Goal: Task Accomplishment & Management: Manage account settings

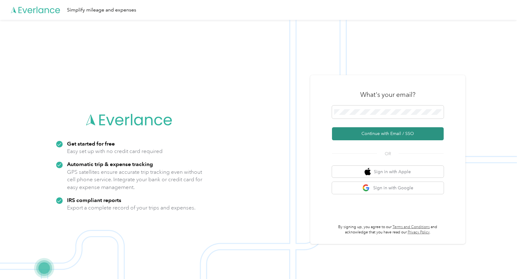
click at [371, 134] on button "Continue with Email / SSO" at bounding box center [388, 133] width 112 height 13
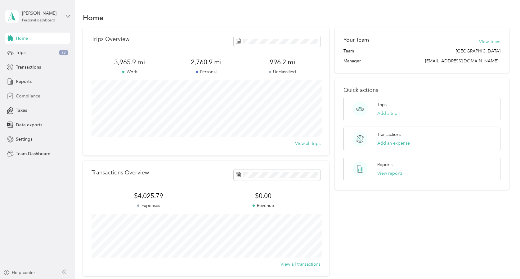
click at [23, 98] on span "Compliance" at bounding box center [28, 96] width 25 height 7
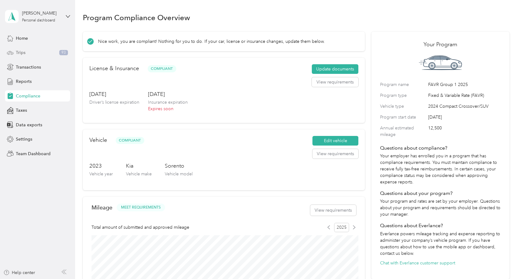
click at [35, 53] on div "Trips 93" at bounding box center [37, 52] width 65 height 11
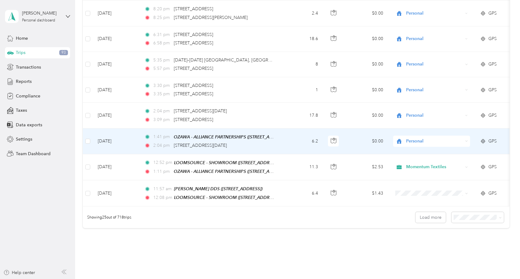
scroll to position [542, 0]
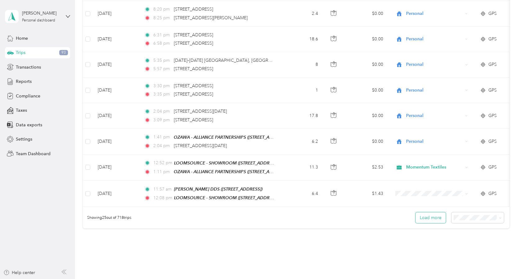
click at [435, 213] on button "Load more" at bounding box center [431, 217] width 30 height 11
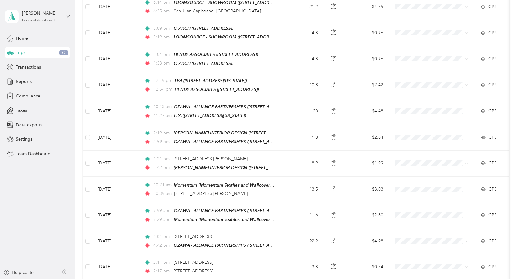
scroll to position [1163, 0]
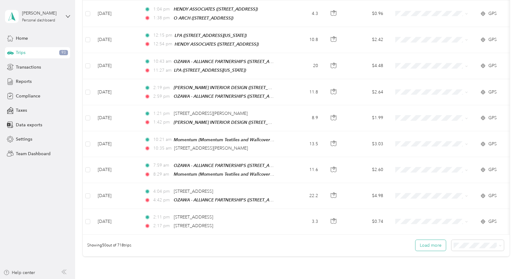
click at [421, 240] on button "Load more" at bounding box center [431, 245] width 30 height 11
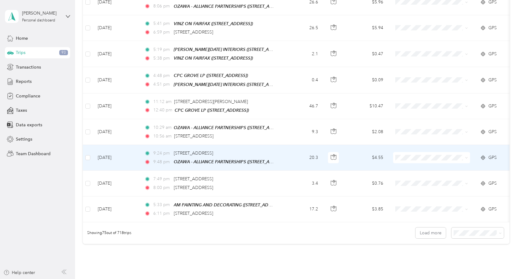
scroll to position [1861, 0]
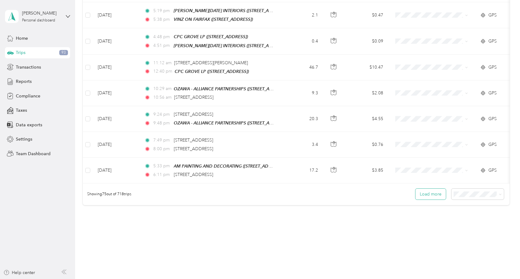
click at [443, 189] on button "Load more" at bounding box center [431, 194] width 30 height 11
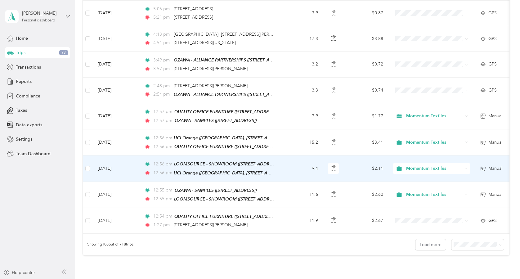
scroll to position [2493, 0]
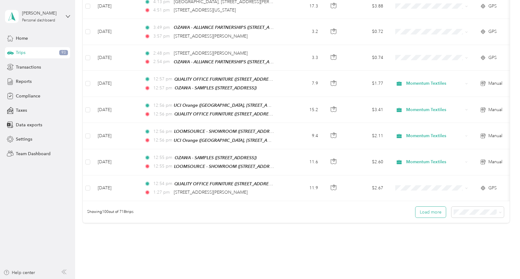
click at [432, 207] on button "Load more" at bounding box center [431, 212] width 30 height 11
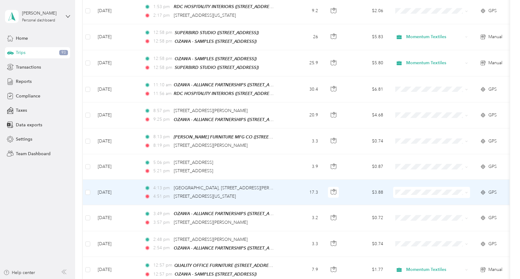
scroll to position [2309, 0]
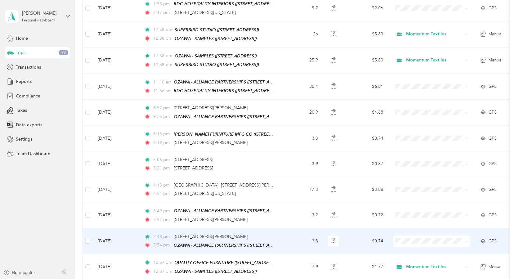
click at [416, 235] on span "Momentum Textiles" at bounding box center [437, 237] width 57 height 7
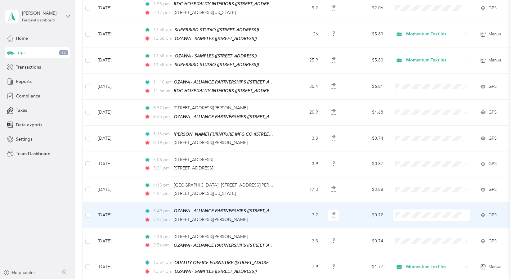
click at [414, 210] on span at bounding box center [431, 215] width 77 height 11
click at [413, 211] on span "Momentum Textiles" at bounding box center [437, 209] width 57 height 7
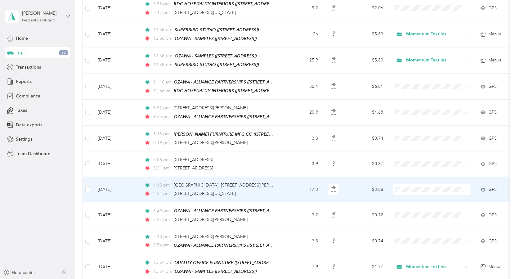
click at [418, 194] on span "Personal" at bounding box center [437, 196] width 57 height 7
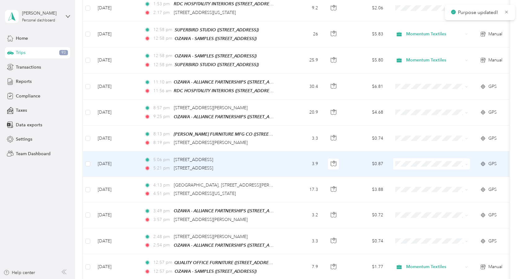
click at [416, 169] on span "Personal" at bounding box center [437, 168] width 57 height 7
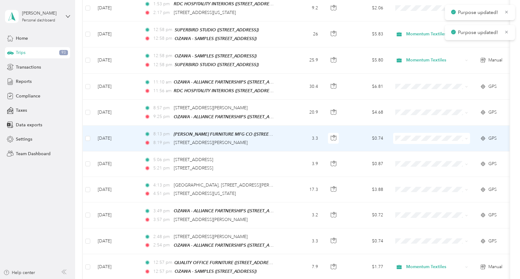
click at [411, 133] on span at bounding box center [431, 138] width 77 height 11
click at [410, 133] on span at bounding box center [431, 138] width 77 height 11
click at [425, 133] on span at bounding box center [431, 138] width 77 height 11
click at [443, 143] on span "Personal" at bounding box center [437, 145] width 57 height 7
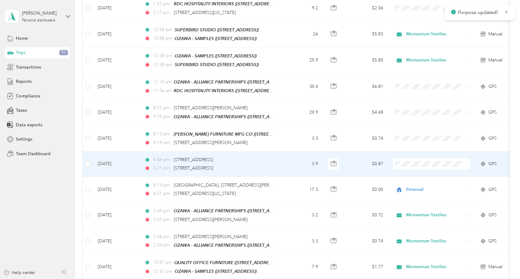
click at [423, 167] on li "Personal" at bounding box center [431, 167] width 77 height 11
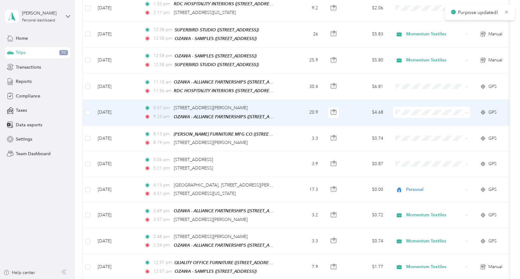
click at [415, 121] on li "Personal" at bounding box center [431, 119] width 77 height 11
click at [405, 100] on td at bounding box center [432, 113] width 87 height 26
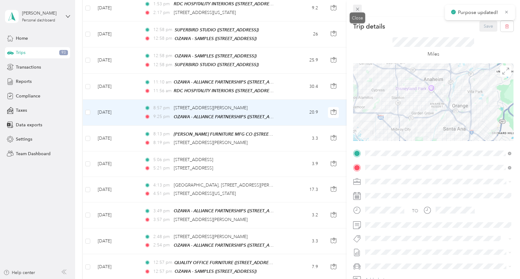
click at [354, 11] on span at bounding box center [357, 9] width 9 height 9
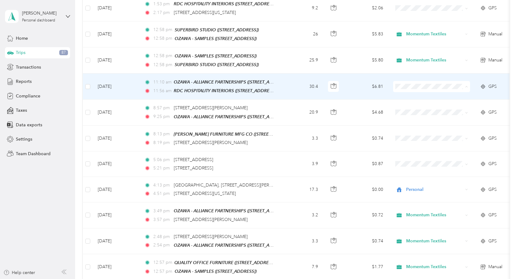
click at [402, 81] on icon at bounding box center [402, 82] width 8 height 5
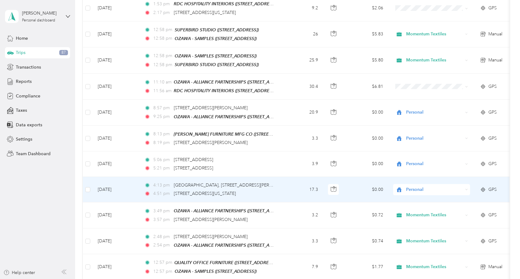
click at [401, 184] on div "Personal" at bounding box center [431, 189] width 77 height 11
click at [401, 187] on icon at bounding box center [399, 189] width 5 height 5
click at [402, 186] on li "Momentum Textiles" at bounding box center [431, 184] width 77 height 11
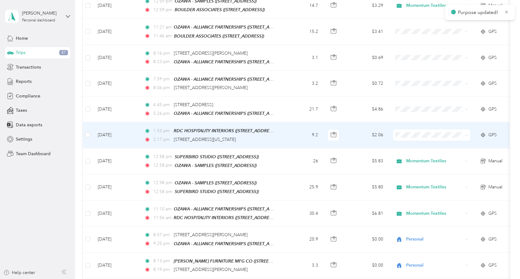
scroll to position [2166, 0]
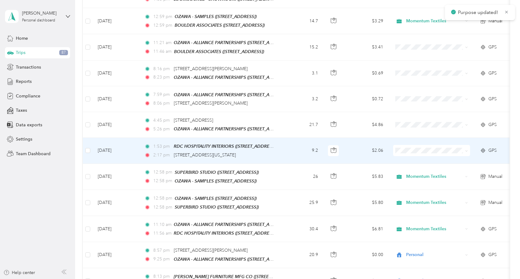
click at [404, 145] on span "Momentum Textiles" at bounding box center [432, 147] width 68 height 7
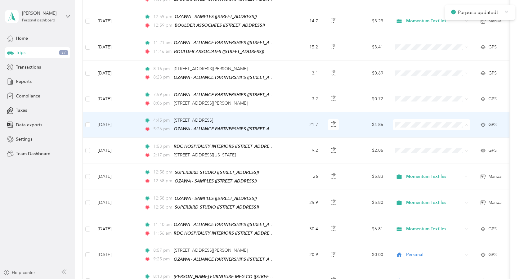
click at [407, 120] on span "Momentum Textiles" at bounding box center [432, 122] width 68 height 7
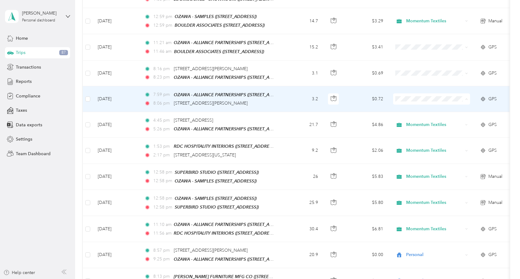
click at [405, 102] on li "Personal" at bounding box center [431, 107] width 77 height 11
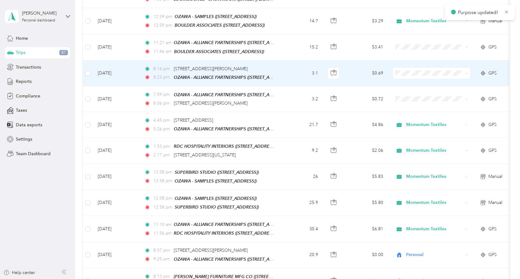
click at [404, 80] on icon at bounding box center [402, 81] width 8 height 5
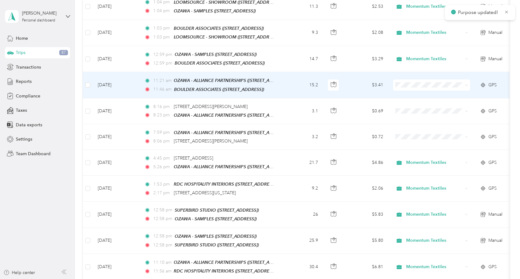
scroll to position [2124, 0]
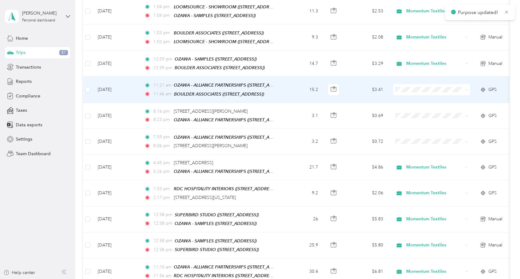
click at [399, 84] on span at bounding box center [431, 89] width 77 height 11
click at [402, 88] on icon at bounding box center [401, 87] width 5 height 4
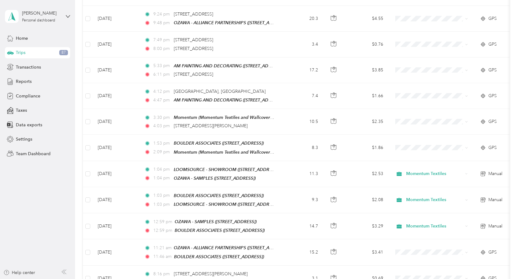
scroll to position [1943, 0]
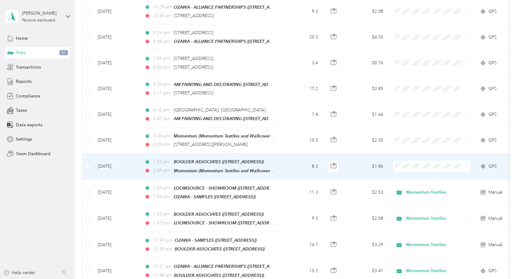
click at [399, 166] on icon at bounding box center [402, 165] width 8 height 5
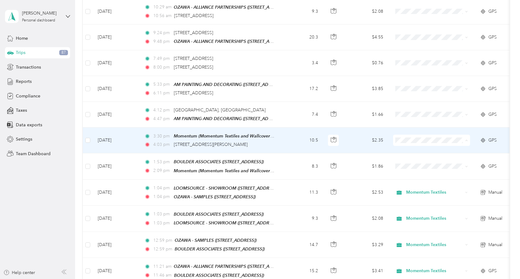
click at [405, 140] on li "Momentum Textiles" at bounding box center [431, 139] width 77 height 11
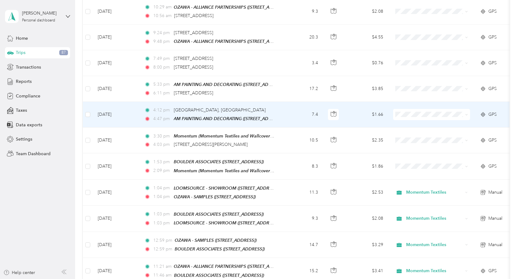
click at [410, 108] on td at bounding box center [432, 115] width 87 height 26
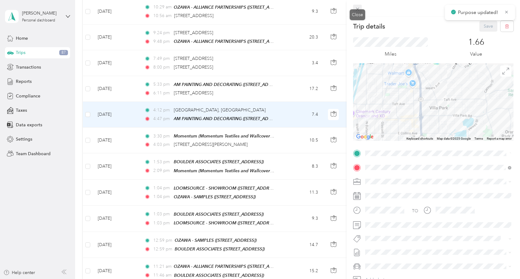
click at [360, 11] on icon at bounding box center [357, 9] width 5 height 5
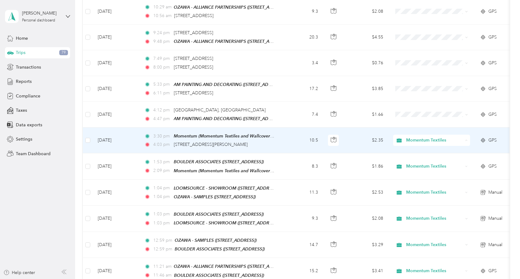
click at [402, 151] on span "Personal" at bounding box center [432, 151] width 68 height 7
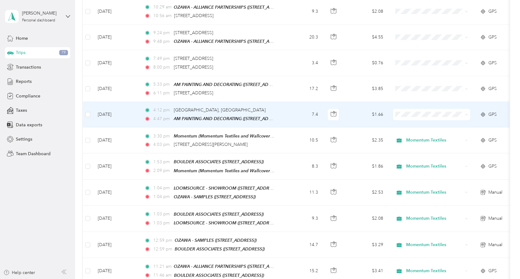
click at [413, 112] on span "Momentum Textiles" at bounding box center [437, 114] width 57 height 7
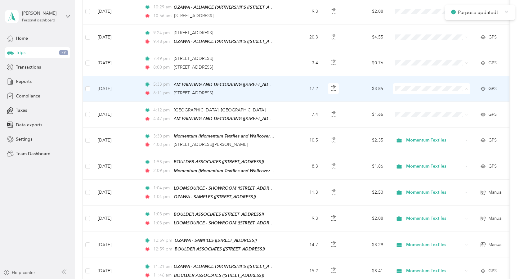
click at [412, 84] on li "Momentum Textiles" at bounding box center [431, 88] width 77 height 11
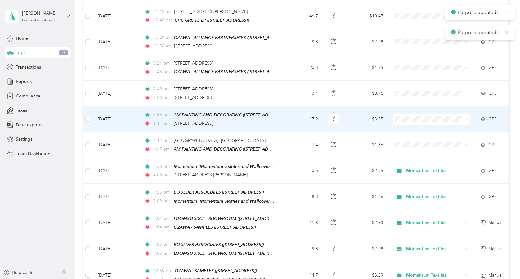
scroll to position [1910, 0]
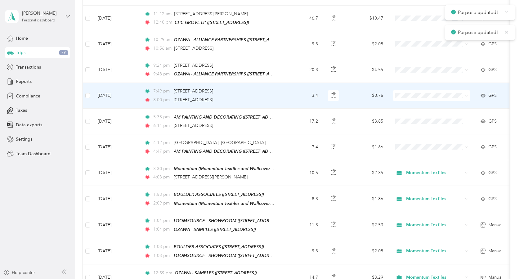
click at [411, 90] on span at bounding box center [431, 95] width 77 height 11
click at [404, 105] on icon at bounding box center [402, 106] width 8 height 5
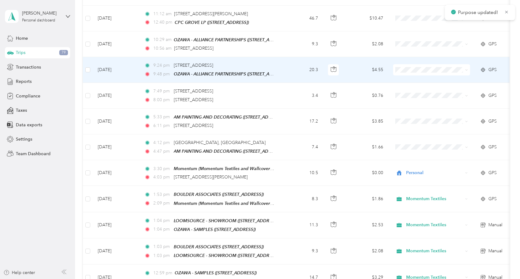
click at [400, 82] on li "Personal" at bounding box center [431, 79] width 77 height 11
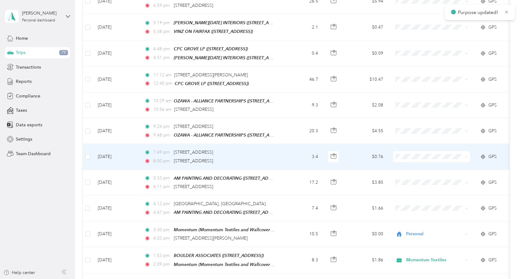
scroll to position [1847, 0]
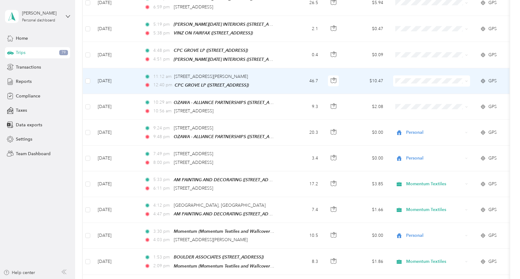
click at [405, 78] on span "Momentum Textiles" at bounding box center [432, 79] width 68 height 7
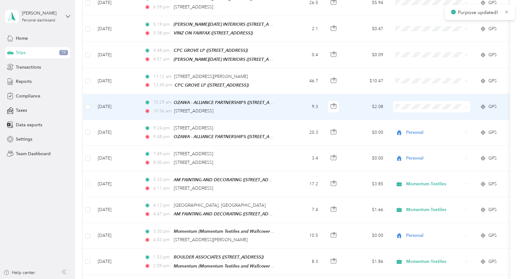
click at [403, 118] on icon at bounding box center [401, 117] width 5 height 5
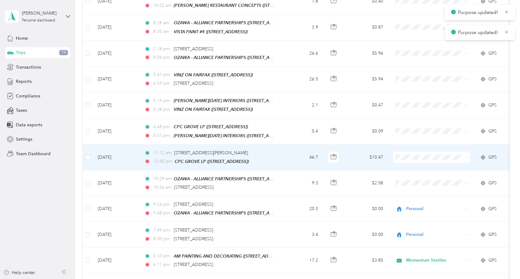
scroll to position [1757, 0]
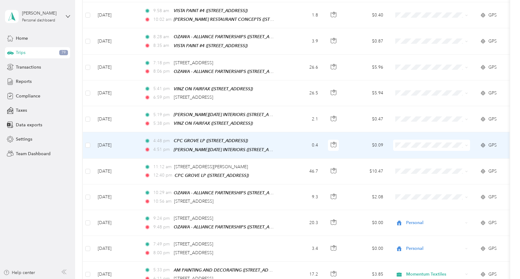
click at [401, 146] on icon at bounding box center [401, 145] width 5 height 4
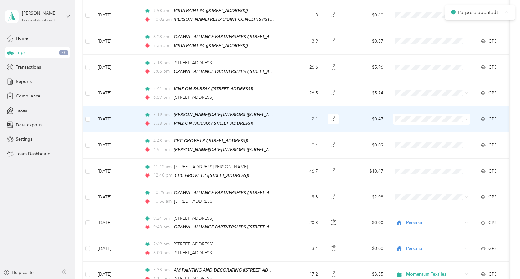
click at [405, 115] on li "Momentum Textiles" at bounding box center [431, 120] width 77 height 11
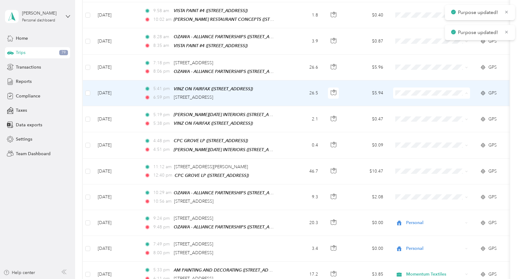
click at [401, 92] on icon at bounding box center [402, 94] width 8 height 5
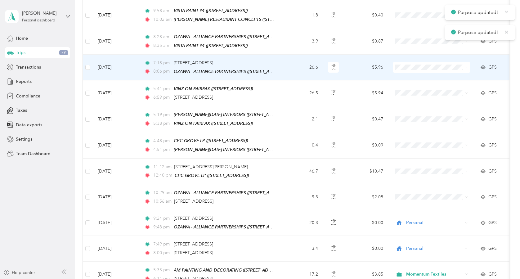
click at [404, 68] on icon at bounding box center [401, 68] width 5 height 4
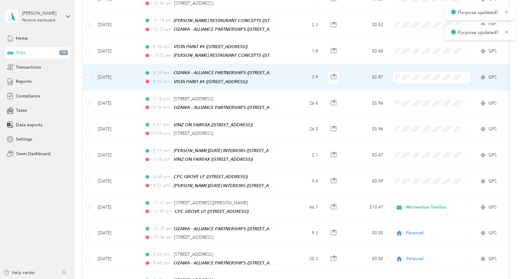
scroll to position [1698, 0]
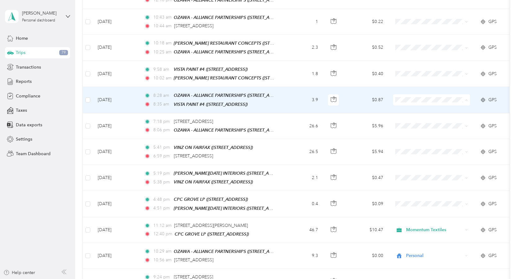
click at [406, 110] on span "Personal" at bounding box center [432, 112] width 68 height 7
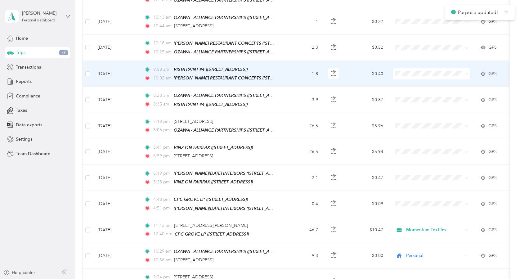
click at [401, 84] on icon at bounding box center [402, 86] width 8 height 5
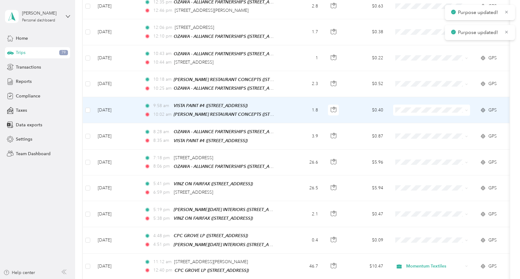
scroll to position [1661, 0]
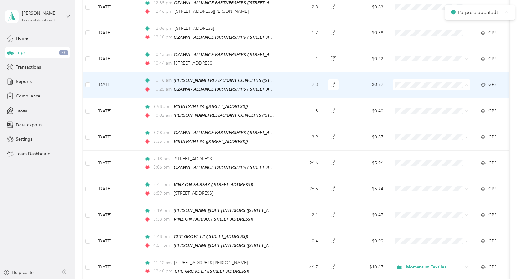
click at [403, 99] on icon at bounding box center [401, 97] width 5 height 5
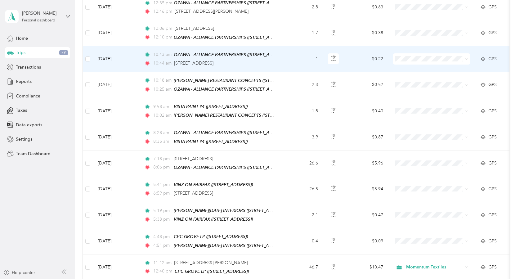
click at [402, 53] on span at bounding box center [431, 58] width 77 height 11
click at [401, 73] on icon at bounding box center [401, 72] width 5 height 5
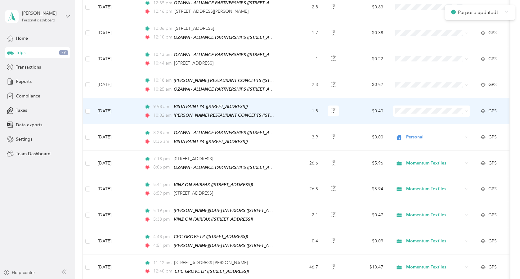
click at [404, 120] on li "Personal" at bounding box center [431, 123] width 77 height 11
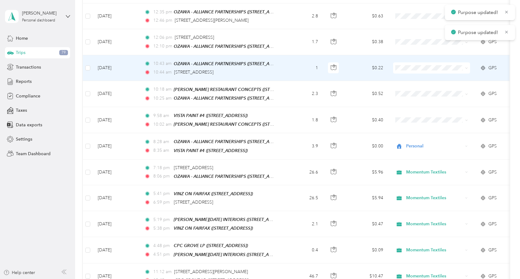
scroll to position [1646, 0]
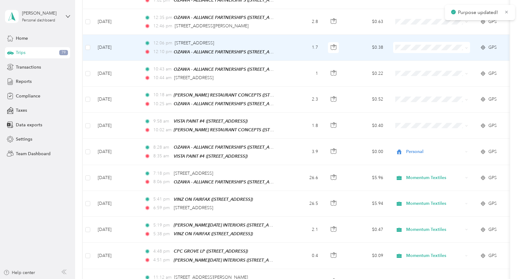
click at [406, 58] on span "Personal" at bounding box center [432, 58] width 68 height 7
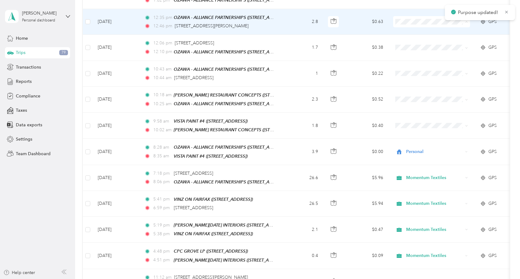
click at [409, 33] on span "Personal" at bounding box center [437, 35] width 57 height 7
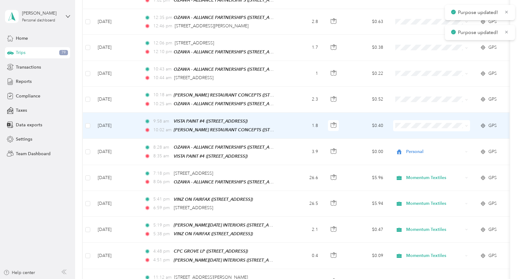
click at [399, 120] on span at bounding box center [431, 125] width 77 height 11
click at [401, 139] on icon at bounding box center [401, 138] width 5 height 5
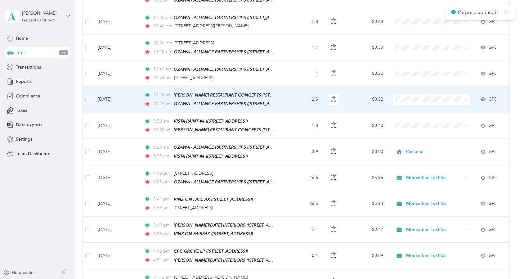
click at [403, 112] on icon at bounding box center [401, 112] width 5 height 5
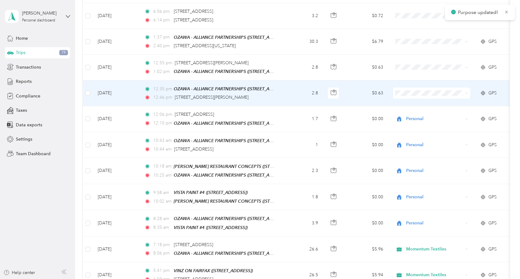
scroll to position [1572, 0]
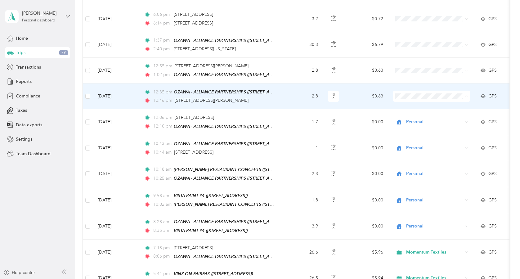
click at [404, 110] on icon at bounding box center [402, 109] width 8 height 5
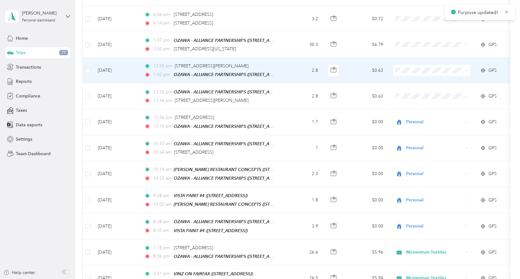
click at [405, 82] on icon at bounding box center [402, 84] width 8 height 5
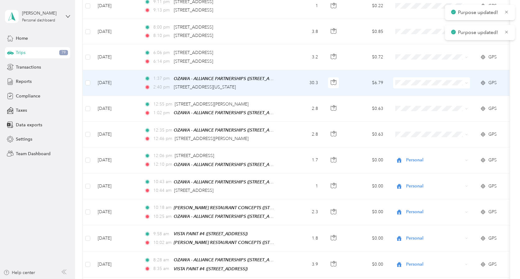
scroll to position [1520, 0]
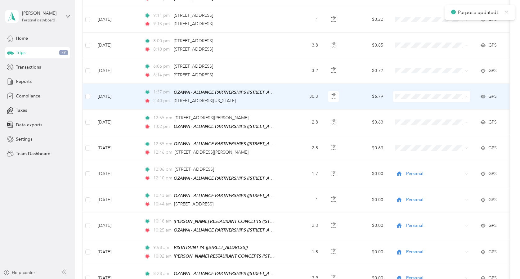
click at [401, 111] on span "Personal" at bounding box center [432, 110] width 68 height 7
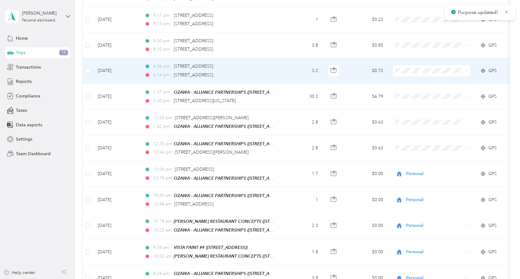
click at [403, 69] on td at bounding box center [432, 70] width 87 height 25
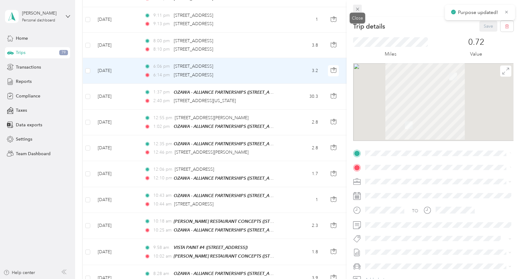
click at [360, 11] on icon at bounding box center [357, 9] width 5 height 5
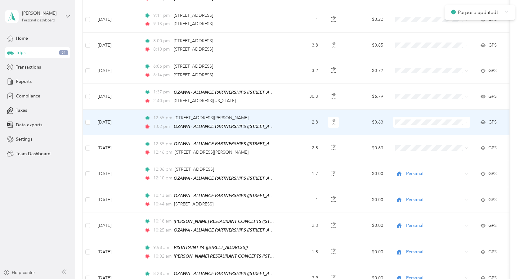
click at [402, 117] on span at bounding box center [431, 122] width 77 height 11
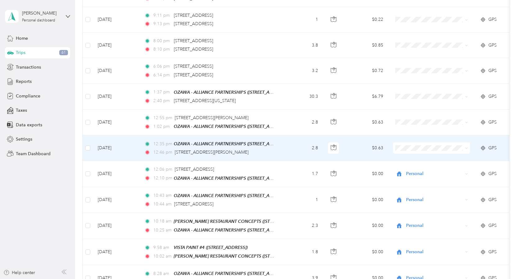
click at [401, 164] on icon at bounding box center [402, 161] width 8 height 5
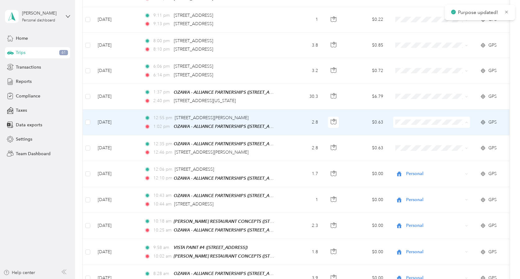
click at [404, 131] on li "Personal" at bounding box center [431, 135] width 77 height 11
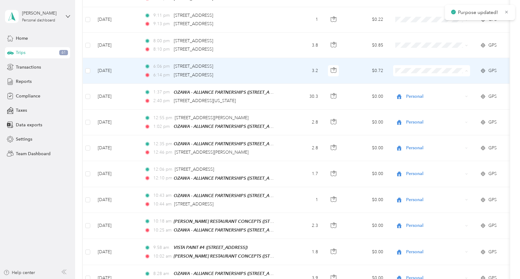
click at [407, 83] on span "Personal" at bounding box center [432, 84] width 68 height 7
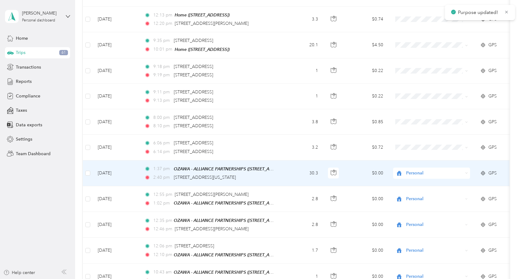
scroll to position [1405, 0]
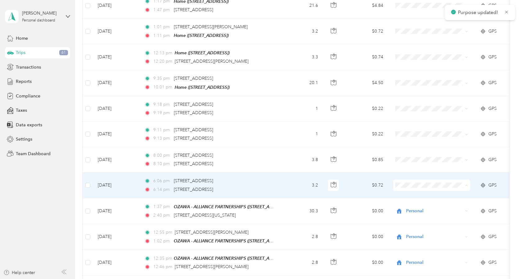
click at [402, 199] on icon at bounding box center [402, 199] width 8 height 5
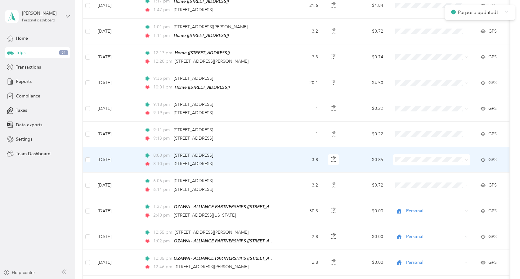
click at [411, 171] on span "Personal" at bounding box center [437, 173] width 57 height 7
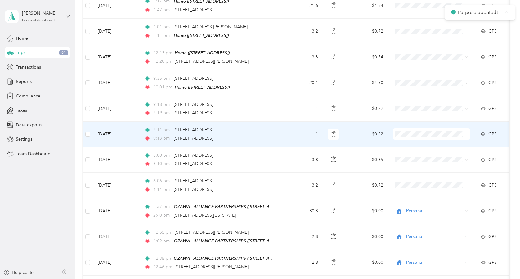
click at [411, 148] on span "Personal" at bounding box center [437, 148] width 57 height 7
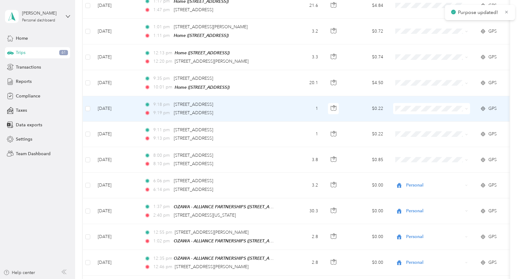
click at [407, 120] on span "Personal" at bounding box center [432, 122] width 68 height 7
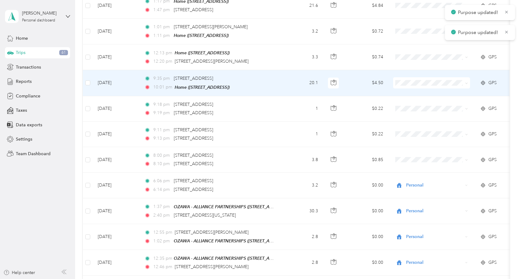
click at [405, 77] on span at bounding box center [431, 82] width 77 height 11
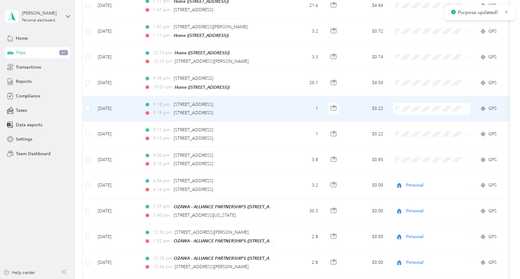
click at [402, 120] on icon at bounding box center [402, 121] width 8 height 5
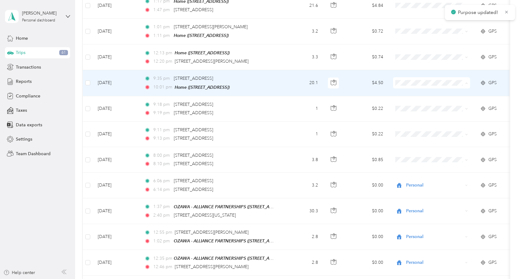
click at [403, 98] on span "Personal" at bounding box center [432, 97] width 68 height 7
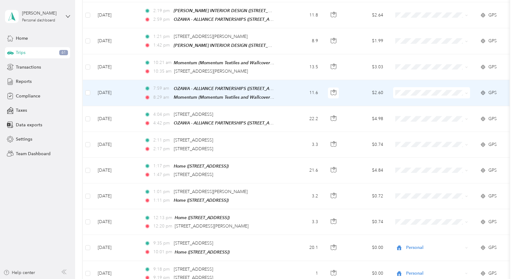
scroll to position [1234, 0]
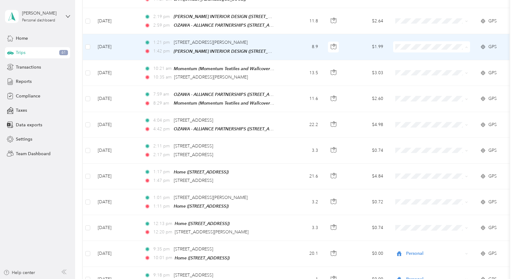
click at [406, 48] on li "Momentum Textiles" at bounding box center [431, 51] width 77 height 11
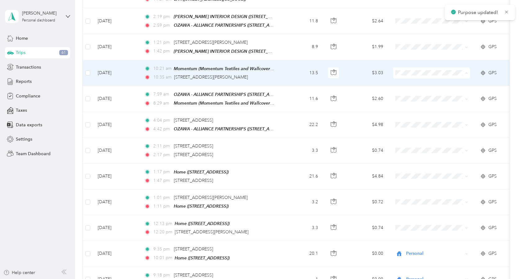
click at [401, 75] on icon at bounding box center [402, 77] width 8 height 5
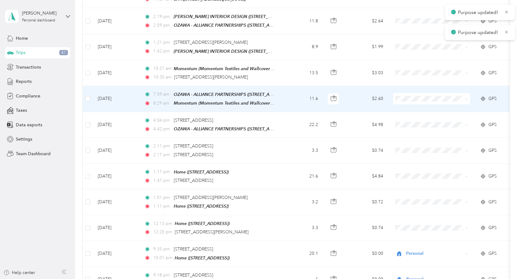
click at [399, 95] on span at bounding box center [431, 98] width 77 height 11
click at [399, 104] on span "Momentum Textiles" at bounding box center [432, 102] width 68 height 7
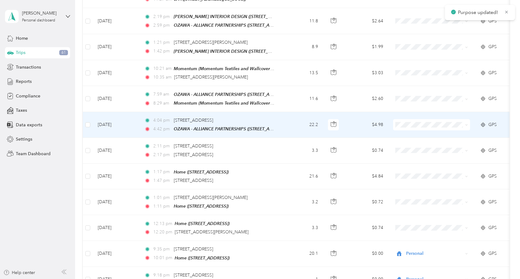
click at [397, 121] on span at bounding box center [431, 124] width 77 height 11
click at [398, 136] on li "Personal" at bounding box center [431, 137] width 77 height 11
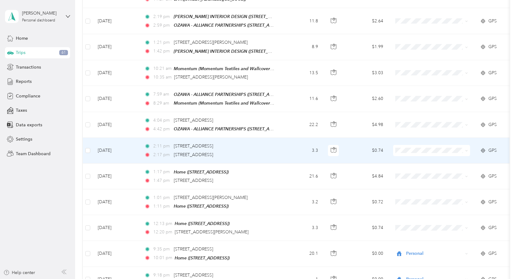
click at [402, 145] on span at bounding box center [431, 150] width 77 height 11
click at [405, 162] on span "Personal" at bounding box center [432, 165] width 68 height 7
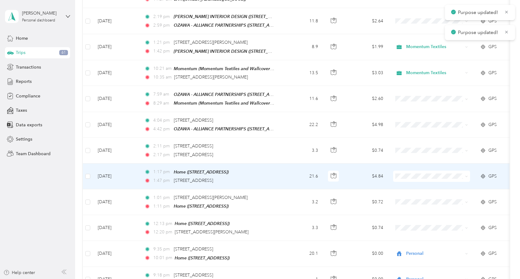
click at [405, 171] on span at bounding box center [431, 176] width 77 height 11
click at [405, 187] on li "Personal" at bounding box center [431, 190] width 77 height 11
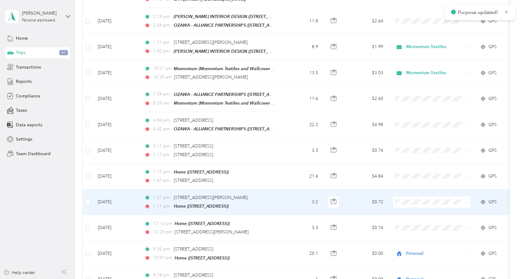
click at [402, 217] on span "Personal" at bounding box center [432, 216] width 68 height 7
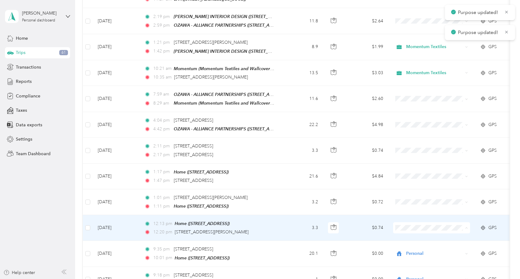
click at [401, 240] on icon at bounding box center [401, 241] width 5 height 5
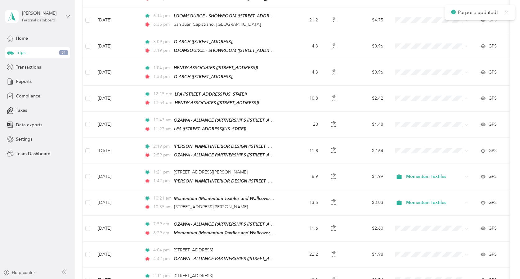
scroll to position [1102, 0]
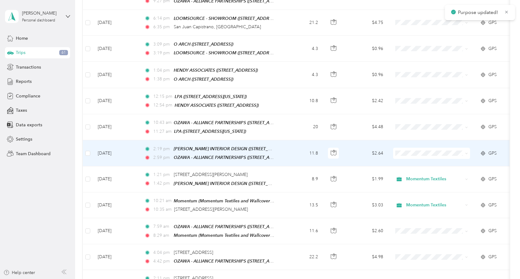
click at [413, 151] on span at bounding box center [431, 153] width 77 height 11
click at [415, 148] on span at bounding box center [431, 153] width 77 height 11
click at [411, 156] on span "Momentum Textiles" at bounding box center [437, 157] width 57 height 7
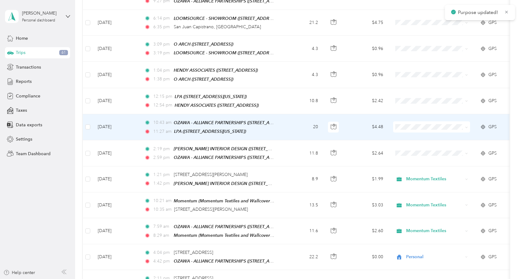
click at [410, 132] on span "Momentum Textiles" at bounding box center [437, 131] width 57 height 7
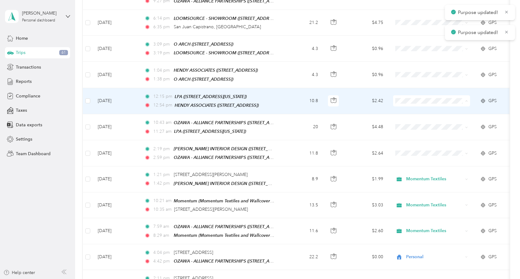
click at [405, 108] on span "Momentum Textiles" at bounding box center [432, 106] width 68 height 7
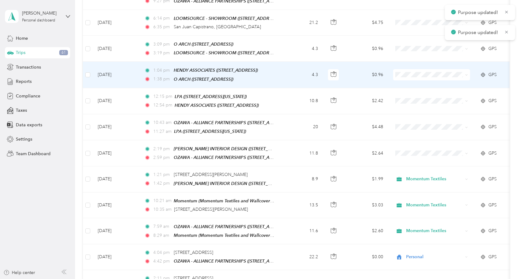
click at [401, 77] on span "Momentum Textiles" at bounding box center [432, 78] width 68 height 7
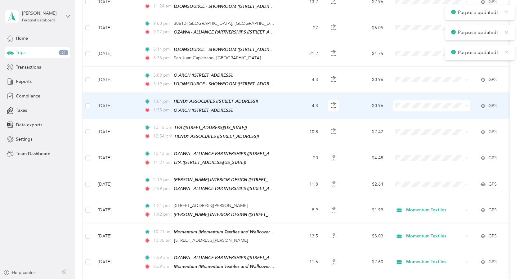
scroll to position [1063, 0]
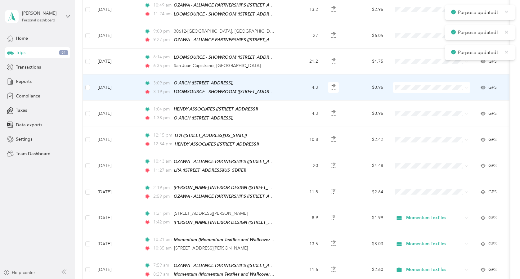
click at [401, 75] on td at bounding box center [432, 88] width 87 height 26
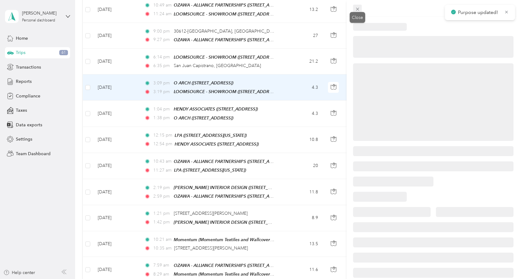
click at [359, 6] on span at bounding box center [357, 9] width 9 height 9
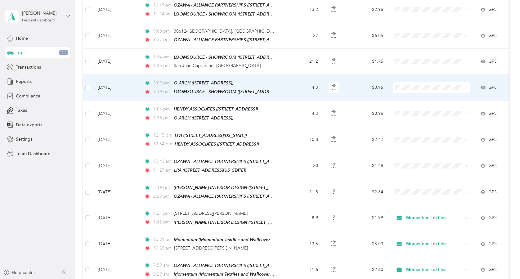
click at [398, 93] on icon at bounding box center [402, 93] width 8 height 5
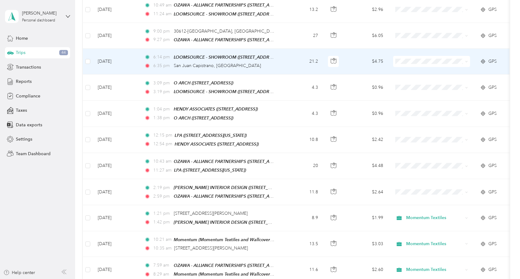
click at [404, 66] on icon at bounding box center [401, 67] width 5 height 4
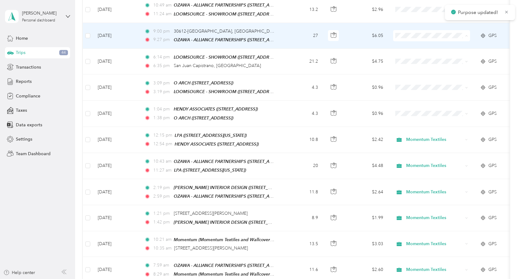
click at [407, 39] on span "Momentum Textiles" at bounding box center [432, 42] width 68 height 7
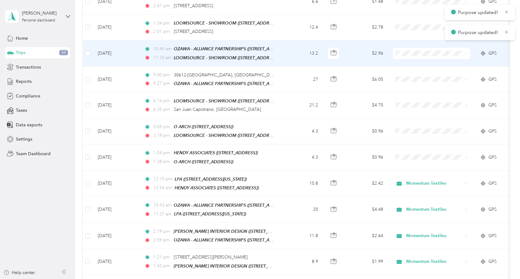
scroll to position [1008, 0]
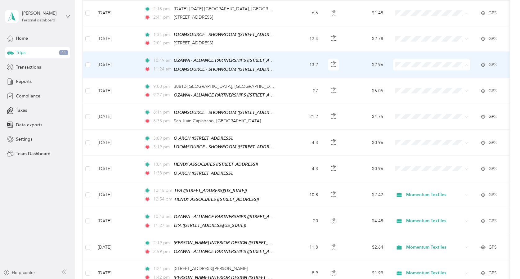
click at [400, 67] on li "Momentum Textiles" at bounding box center [431, 71] width 77 height 11
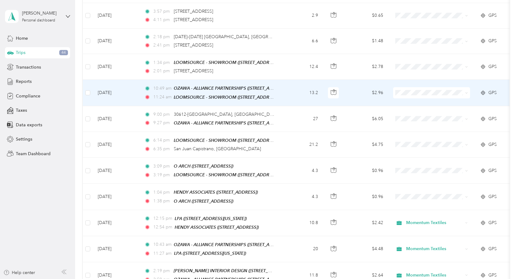
scroll to position [966, 0]
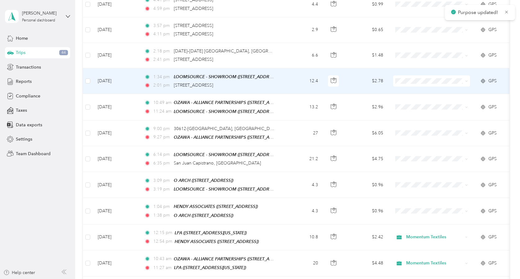
click at [400, 79] on span at bounding box center [431, 80] width 77 height 11
click at [403, 83] on li "Momentum Textiles" at bounding box center [431, 84] width 77 height 11
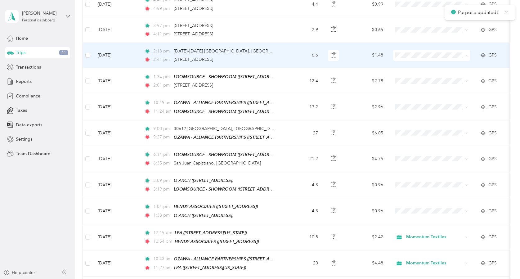
click at [407, 60] on span "Momentum Textiles" at bounding box center [432, 62] width 68 height 7
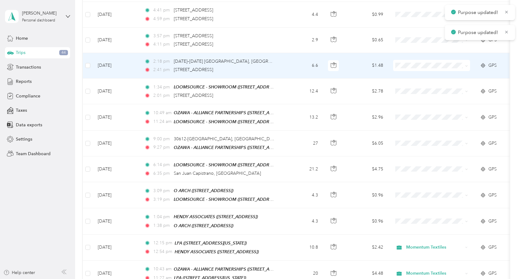
scroll to position [937, 0]
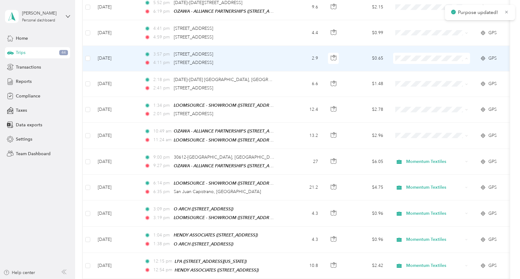
click at [406, 63] on span "Momentum Textiles" at bounding box center [432, 65] width 68 height 7
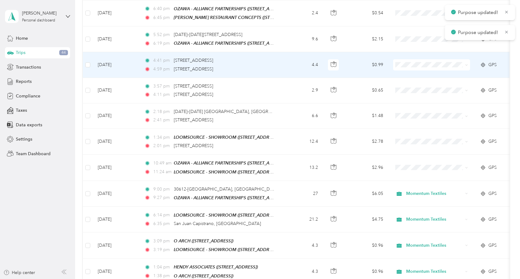
scroll to position [895, 0]
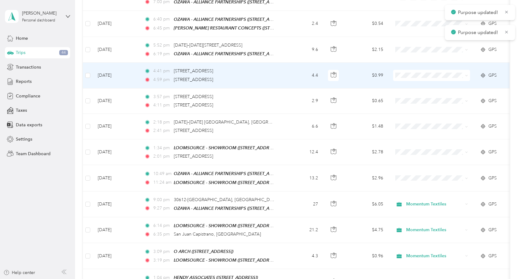
click at [406, 64] on td at bounding box center [432, 75] width 87 height 25
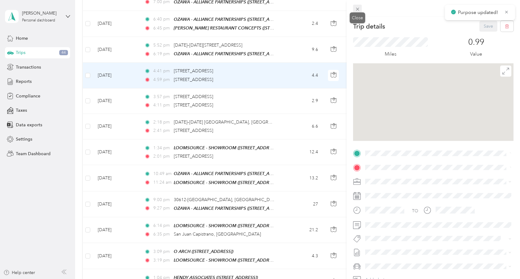
click at [356, 9] on icon at bounding box center [357, 9] width 5 height 5
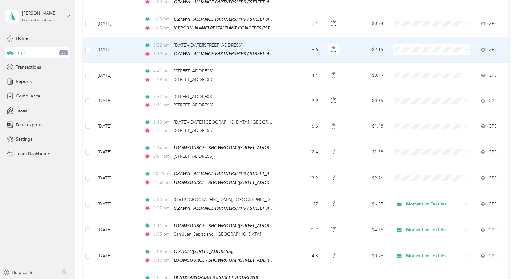
click at [408, 49] on span at bounding box center [431, 49] width 77 height 11
click at [405, 67] on icon at bounding box center [402, 67] width 8 height 5
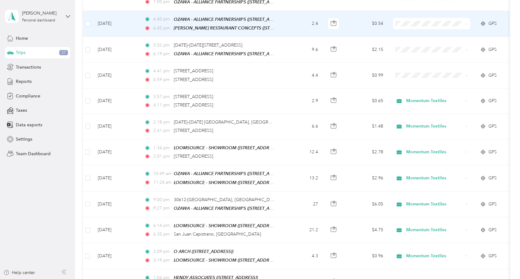
click at [405, 39] on icon at bounding box center [402, 39] width 8 height 5
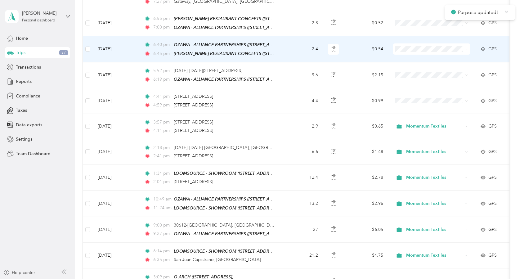
scroll to position [864, 0]
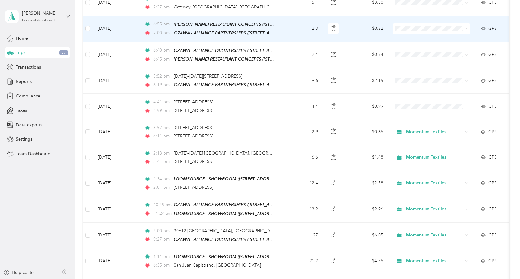
click at [402, 45] on icon at bounding box center [401, 46] width 5 height 5
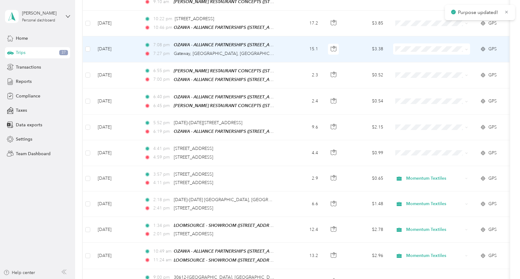
scroll to position [813, 0]
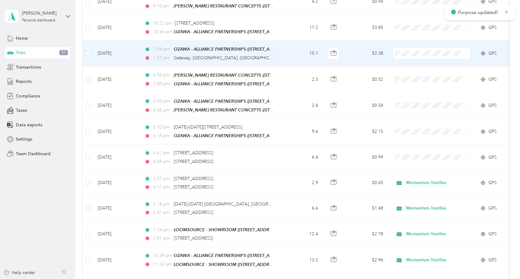
click at [402, 48] on span at bounding box center [431, 53] width 77 height 11
click at [403, 60] on icon at bounding box center [401, 61] width 5 height 4
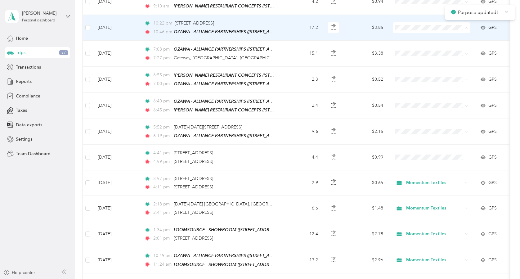
click at [406, 37] on li "Momentum Textiles" at bounding box center [431, 35] width 77 height 11
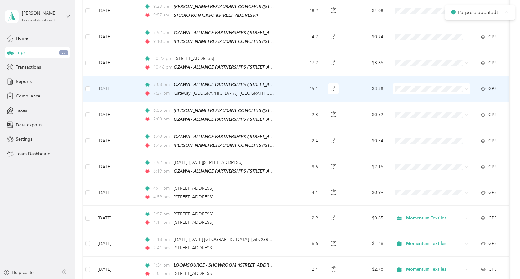
scroll to position [723, 0]
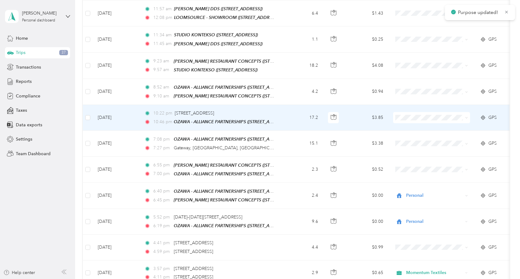
click at [403, 120] on li "Momentum Textiles" at bounding box center [431, 123] width 77 height 11
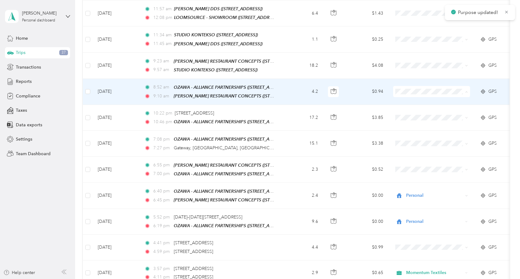
click at [405, 109] on icon at bounding box center [402, 110] width 8 height 5
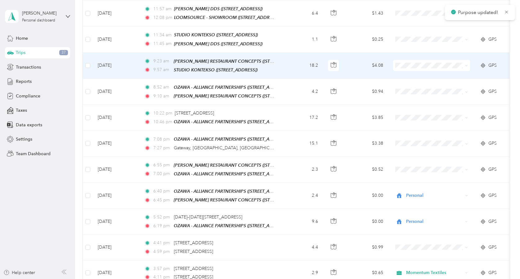
click at [407, 67] on span at bounding box center [431, 65] width 77 height 11
click at [403, 82] on icon at bounding box center [402, 84] width 8 height 5
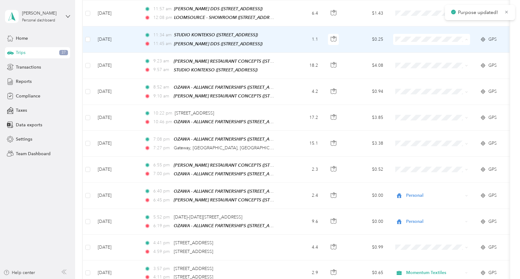
click at [405, 58] on icon at bounding box center [402, 58] width 8 height 5
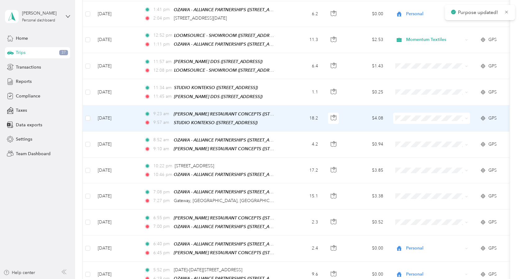
scroll to position [647, 0]
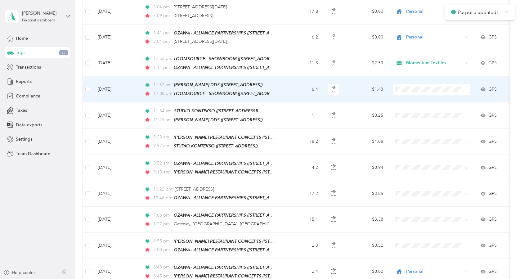
click at [401, 98] on icon at bounding box center [401, 98] width 5 height 4
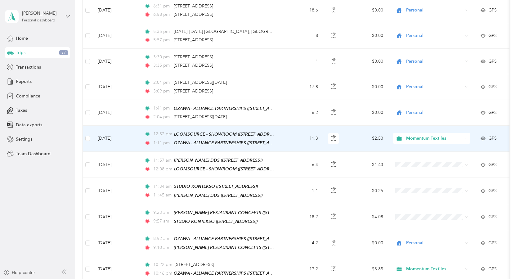
scroll to position [570, 0]
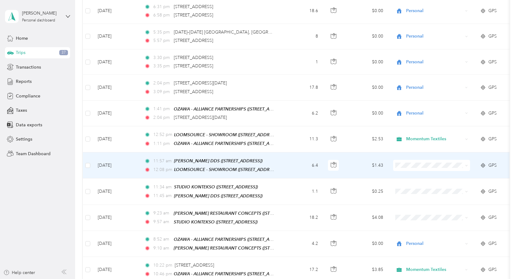
click at [410, 167] on span at bounding box center [431, 165] width 77 height 11
click at [409, 173] on span "Momentum Textiles" at bounding box center [437, 174] width 57 height 7
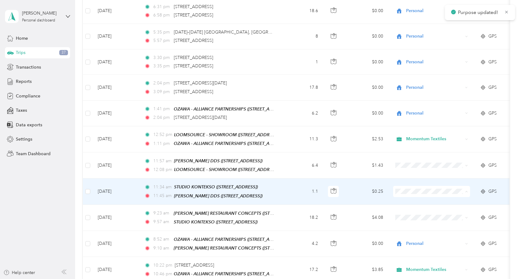
click at [409, 207] on li "Personal" at bounding box center [431, 211] width 77 height 11
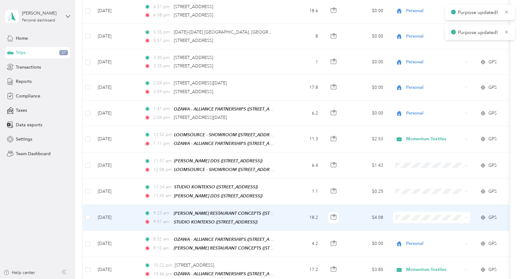
click at [406, 234] on span "Personal" at bounding box center [432, 237] width 68 height 7
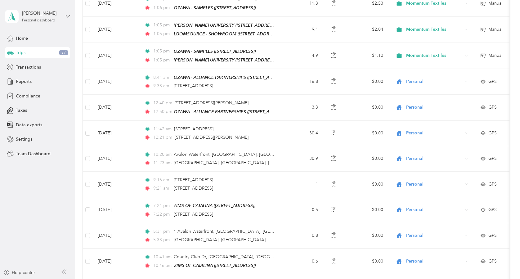
scroll to position [0, 0]
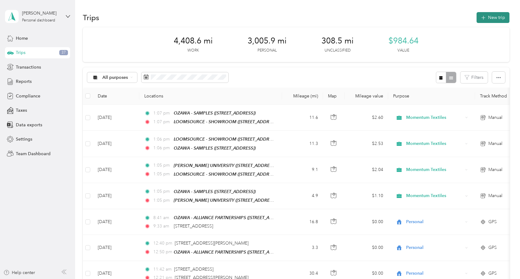
click at [506, 19] on button "New trip" at bounding box center [493, 17] width 33 height 11
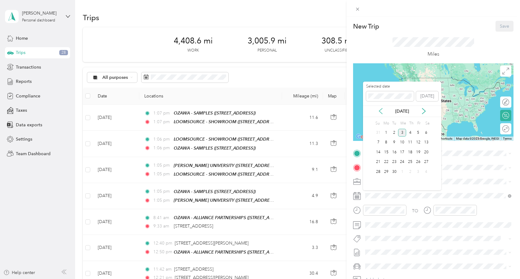
click at [379, 113] on icon at bounding box center [381, 111] width 6 height 6
click at [381, 112] on icon at bounding box center [381, 111] width 6 height 6
click at [411, 163] on div "24" at bounding box center [411, 162] width 8 height 8
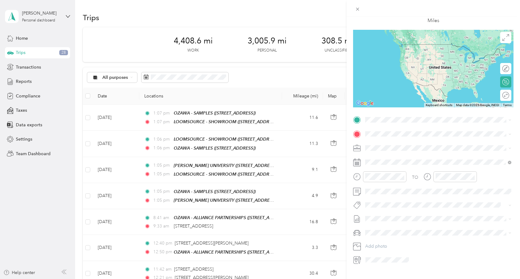
scroll to position [42, 0]
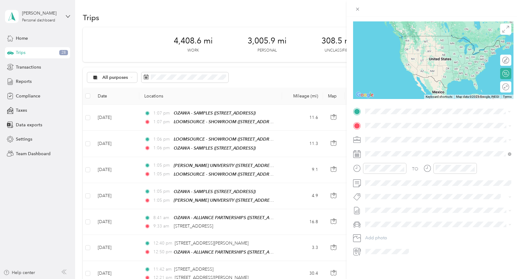
click at [407, 136] on strong "OZAWA - ALLIANCE PARTNERSHIPS" at bounding box center [436, 137] width 75 height 6
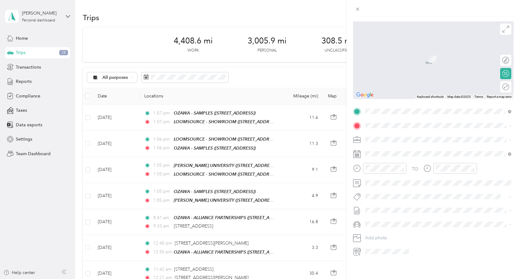
click at [401, 149] on strong "KARDENT" at bounding box center [409, 151] width 21 height 6
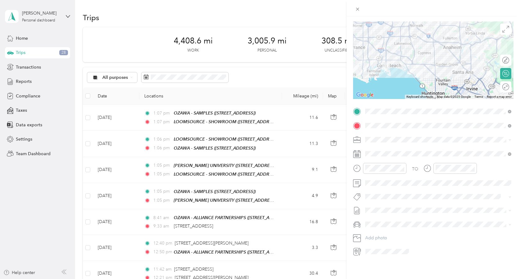
scroll to position [0, 0]
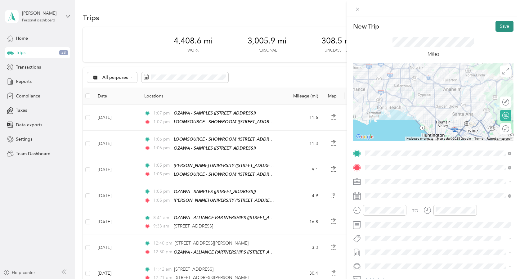
click at [502, 26] on button "Save" at bounding box center [505, 26] width 18 height 11
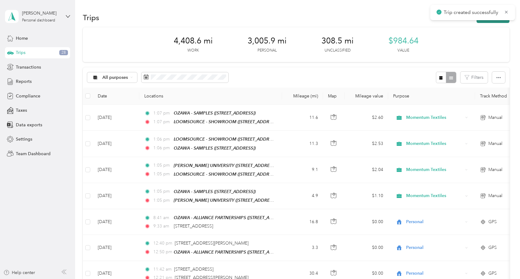
click at [486, 20] on icon "button" at bounding box center [483, 17] width 7 height 7
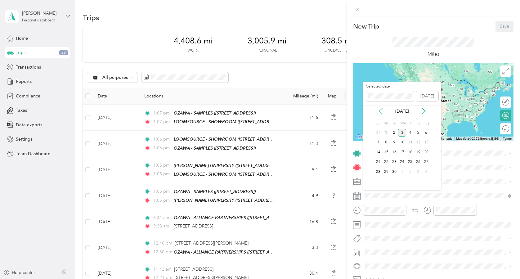
click at [382, 108] on icon at bounding box center [380, 111] width 3 height 6
click at [382, 109] on icon at bounding box center [380, 111] width 3 height 6
click at [411, 162] on div "24" at bounding box center [411, 162] width 8 height 8
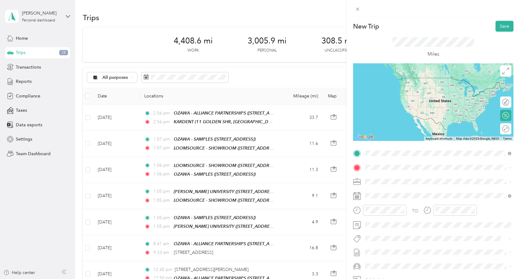
click at [409, 180] on strong "KARDENT" at bounding box center [409, 179] width 21 height 6
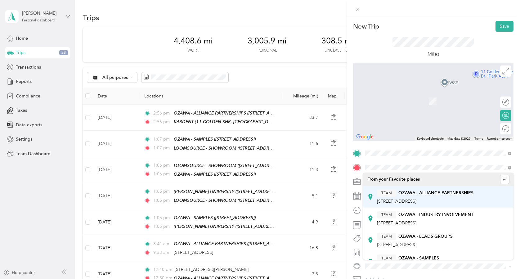
click at [403, 193] on strong "OZAWA - ALLIANCE PARTNERSHIPS" at bounding box center [436, 193] width 75 height 6
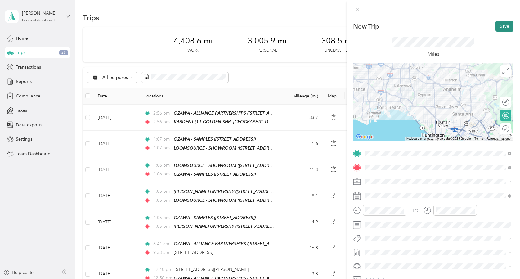
click at [503, 27] on button "Save" at bounding box center [505, 26] width 18 height 11
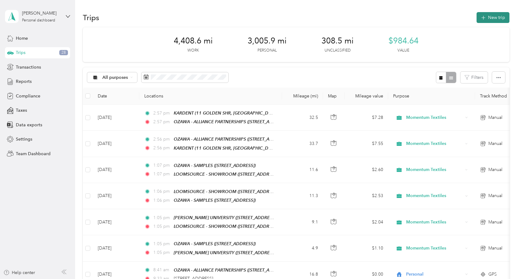
click at [494, 16] on button "New trip" at bounding box center [493, 17] width 33 height 11
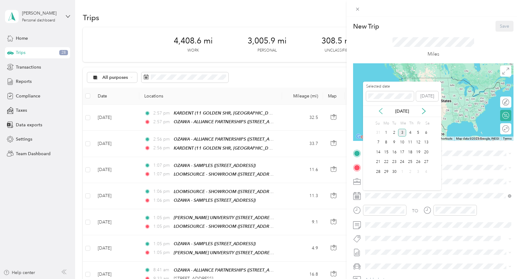
click at [382, 111] on icon at bounding box center [381, 111] width 6 height 6
click at [378, 113] on icon at bounding box center [381, 111] width 6 height 6
click at [419, 161] on div "25" at bounding box center [419, 162] width 8 height 8
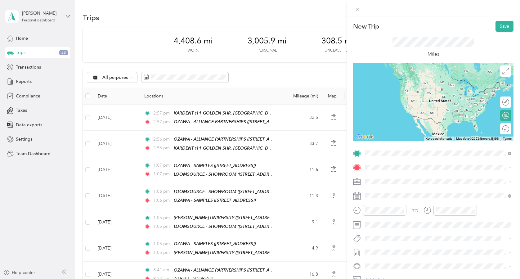
click at [398, 188] on span "[STREET_ADDRESS]" at bounding box center [396, 186] width 39 height 5
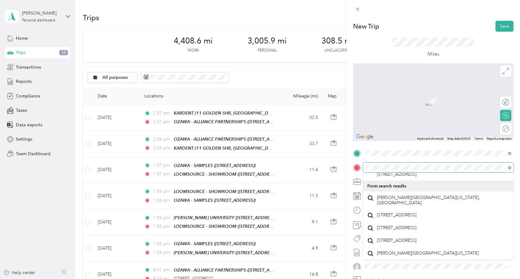
scroll to position [228, 0]
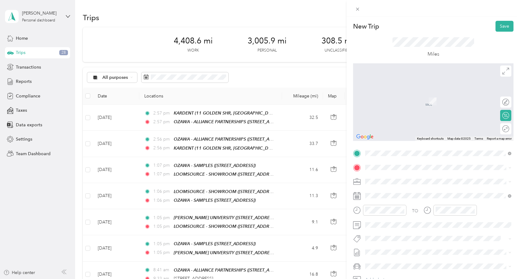
click at [419, 195] on div "TEAM [PERSON_NAME] & ASSOCIATES [STREET_ADDRESS]" at bounding box center [422, 196] width 90 height 15
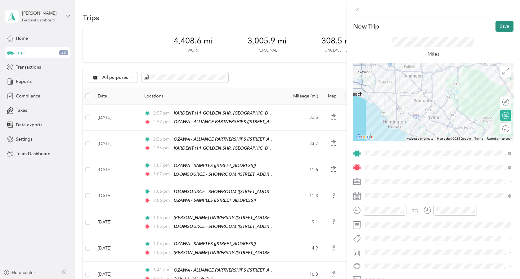
click at [503, 24] on button "Save" at bounding box center [505, 26] width 18 height 11
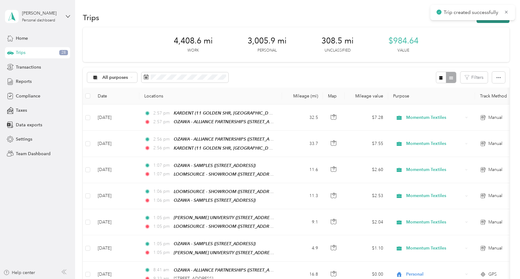
click at [491, 21] on button "New trip" at bounding box center [493, 17] width 33 height 11
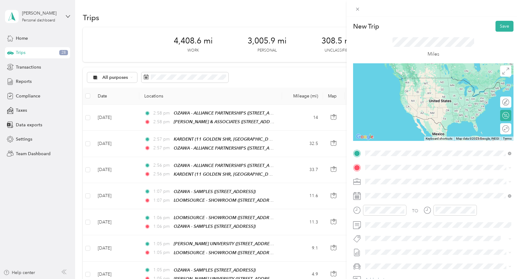
click at [452, 184] on div "TEAM [PERSON_NAME] & ASSOCIATES [STREET_ADDRESS]" at bounding box center [422, 182] width 90 height 15
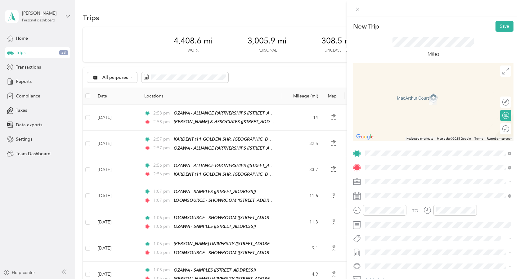
click at [376, 201] on div "TEAM OZAWA - ALLIANCE PARTNERSHIPS [STREET_ADDRESS]" at bounding box center [439, 196] width 142 height 17
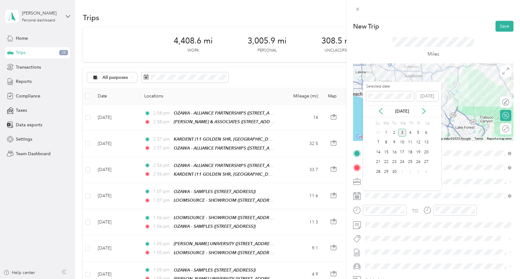
click at [385, 108] on div "[DATE]" at bounding box center [402, 111] width 78 height 7
click at [381, 109] on icon at bounding box center [380, 111] width 3 height 6
click at [418, 159] on div "25" at bounding box center [419, 162] width 8 height 8
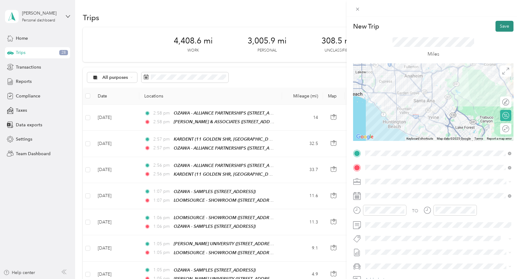
click at [502, 27] on button "Save" at bounding box center [505, 26] width 18 height 11
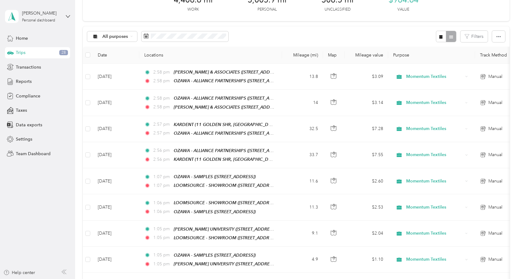
scroll to position [0, 0]
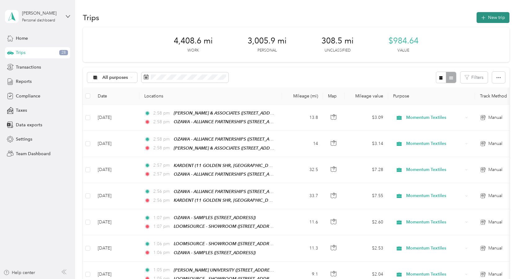
click at [498, 20] on button "New trip" at bounding box center [493, 17] width 33 height 11
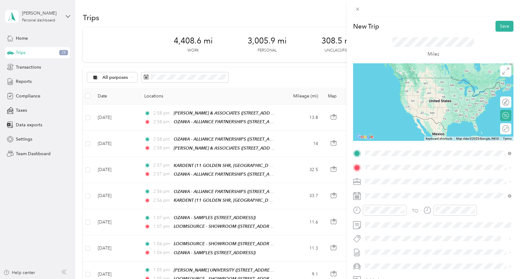
click at [411, 180] on strong "OZAWA - ALLIANCE PARTNERSHIPS" at bounding box center [436, 179] width 75 height 6
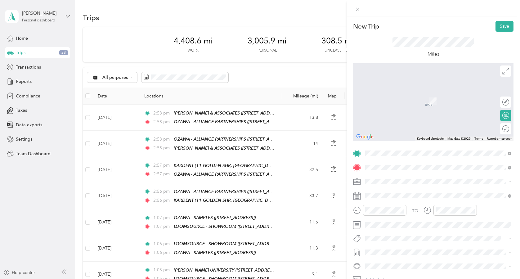
click at [411, 193] on strong "LITTLE DESIGN" at bounding box center [414, 193] width 31 height 6
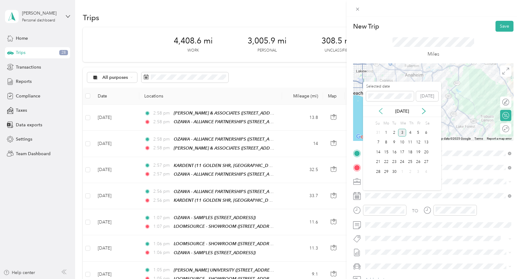
click at [383, 109] on icon at bounding box center [381, 111] width 6 height 6
click at [392, 145] on div "5" at bounding box center [395, 143] width 8 height 8
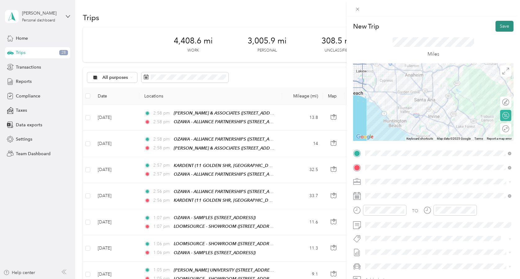
click at [501, 26] on button "Save" at bounding box center [505, 26] width 18 height 11
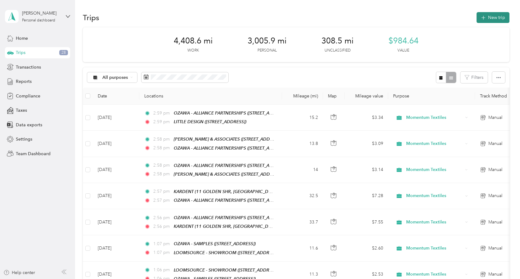
click at [491, 17] on button "New trip" at bounding box center [493, 17] width 33 height 11
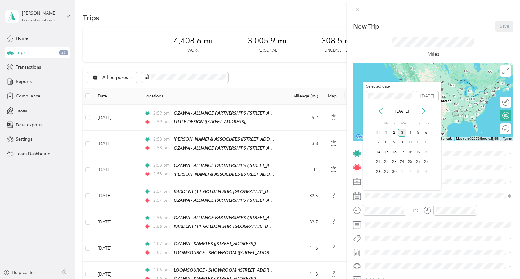
click at [380, 107] on div "[DATE]" at bounding box center [402, 111] width 78 height 11
click at [380, 111] on icon at bounding box center [380, 111] width 3 height 6
click at [395, 140] on div "5" at bounding box center [395, 143] width 8 height 8
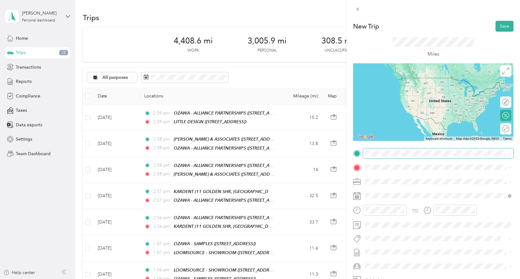
click at [381, 157] on span at bounding box center [438, 153] width 151 height 10
click at [406, 177] on strong "LITTLE DESIGN" at bounding box center [414, 179] width 31 height 6
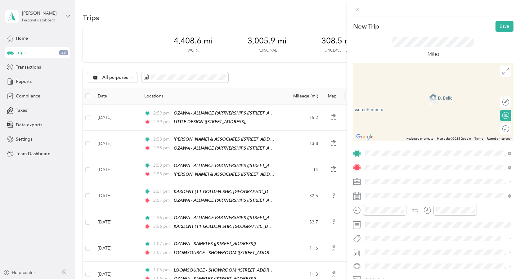
click at [414, 194] on div "TEAM [PERSON_NAME] CREATIVE GROUP" at bounding box center [425, 193] width 97 height 8
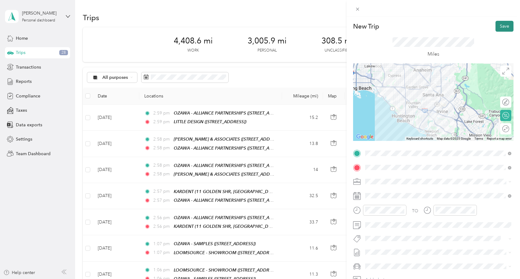
click at [507, 29] on button "Save" at bounding box center [505, 26] width 18 height 11
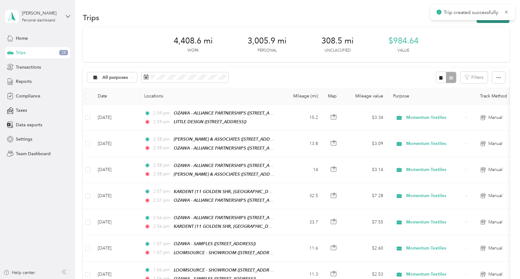
click at [489, 22] on button "New trip" at bounding box center [493, 17] width 33 height 11
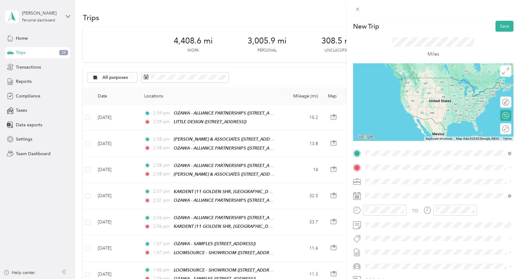
click at [405, 181] on div "TEAM [PERSON_NAME] CREATIVE GROUP" at bounding box center [425, 179] width 97 height 8
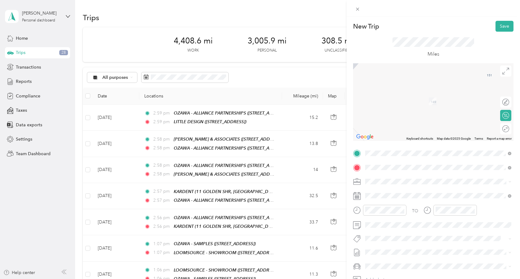
click at [410, 193] on strong "OZAWA - ALLIANCE PARTNERSHIPS" at bounding box center [436, 193] width 75 height 6
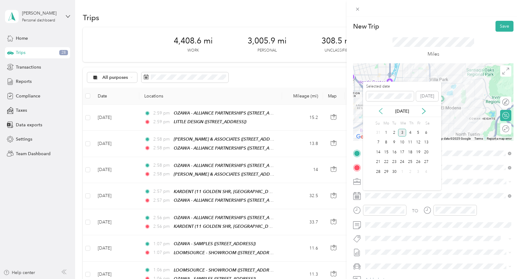
click at [383, 111] on icon at bounding box center [381, 111] width 6 height 6
click at [394, 142] on div "5" at bounding box center [395, 143] width 8 height 8
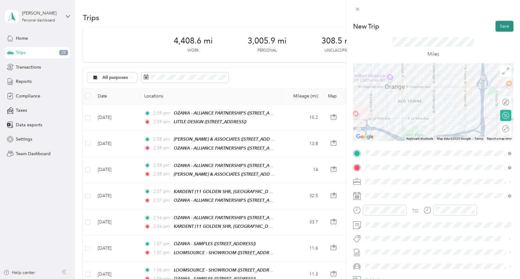
click at [500, 29] on button "Save" at bounding box center [505, 26] width 18 height 11
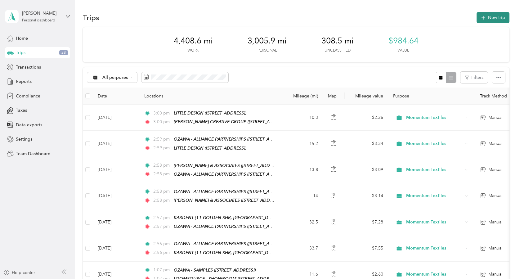
click at [500, 15] on button "New trip" at bounding box center [493, 17] width 33 height 11
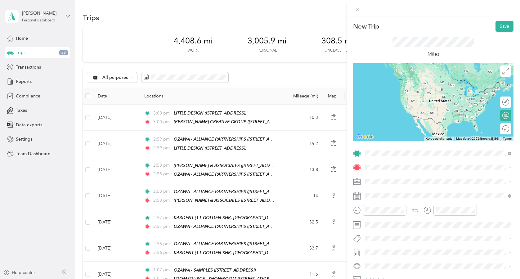
click at [390, 181] on div "TEAM OZAWA - ALLIANCE PARTNERSHIPS [STREET_ADDRESS]" at bounding box center [425, 182] width 97 height 15
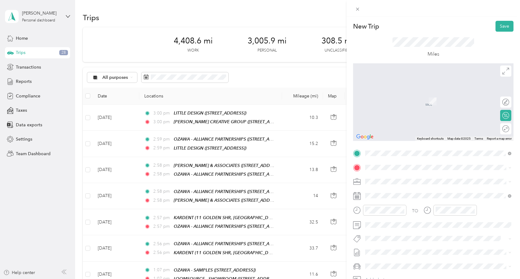
click at [412, 196] on div "TEAM CSI [PERSON_NAME] [STREET_ADDRESS]" at bounding box center [410, 195] width 66 height 15
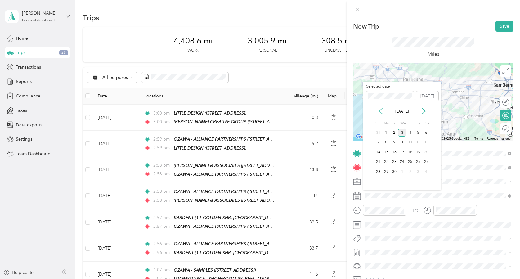
click at [381, 109] on icon at bounding box center [380, 111] width 3 height 6
click at [401, 142] on div "6" at bounding box center [402, 143] width 8 height 8
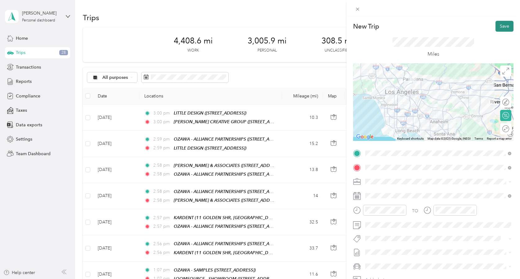
click at [505, 26] on button "Save" at bounding box center [505, 26] width 18 height 11
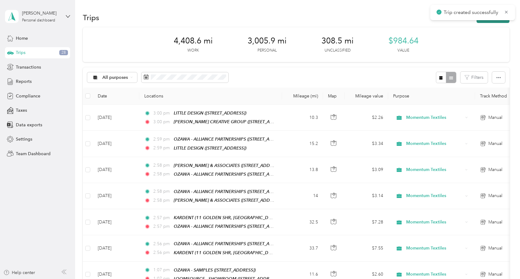
click at [496, 21] on button "New trip" at bounding box center [493, 17] width 33 height 11
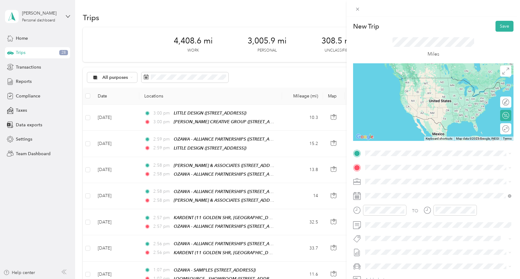
click at [405, 181] on div "TEAM CSI [PERSON_NAME]" at bounding box center [410, 179] width 66 height 8
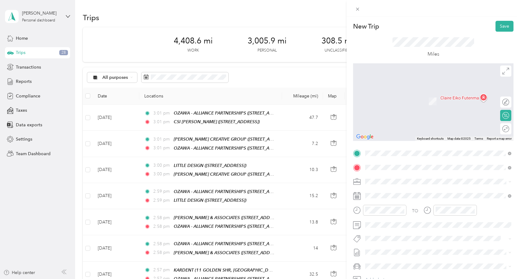
click at [402, 203] on span "Momentum Textiles and Wallcovering, [STREET_ADDRESS][GEOGRAPHIC_DATA], [GEOGRAP…" at bounding box center [435, 203] width 116 height 12
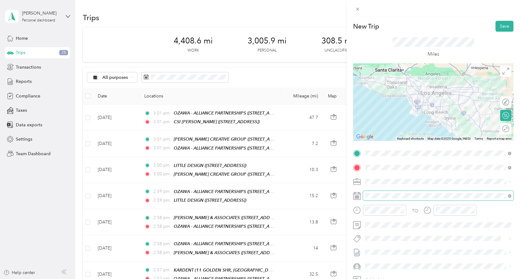
click at [429, 199] on span at bounding box center [438, 196] width 151 height 10
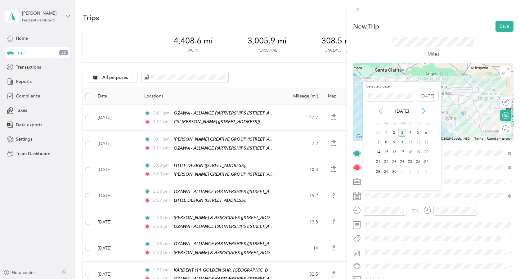
click at [379, 108] on icon at bounding box center [381, 111] width 6 height 6
click at [403, 142] on div "6" at bounding box center [402, 143] width 8 height 8
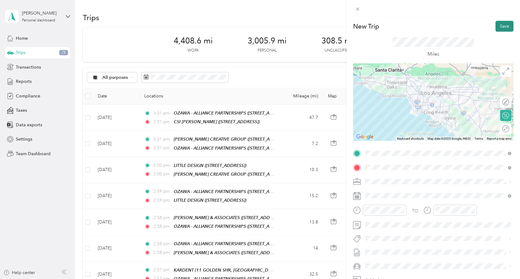
click at [499, 25] on button "Save" at bounding box center [505, 26] width 18 height 11
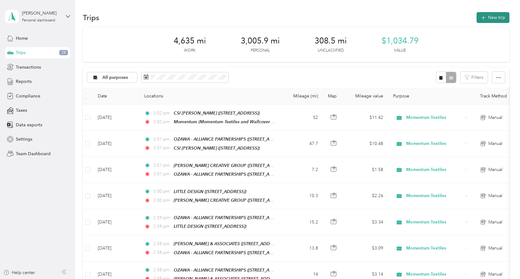
click at [499, 20] on button "New trip" at bounding box center [493, 17] width 33 height 11
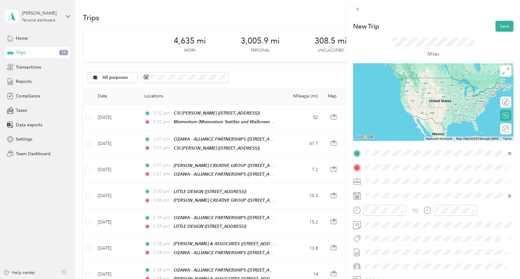
click at [394, 182] on div "Momentum Momentum Textiles and Wallcovering, [STREET_ADDRESS][GEOGRAPHIC_DATA],…" at bounding box center [443, 185] width 132 height 20
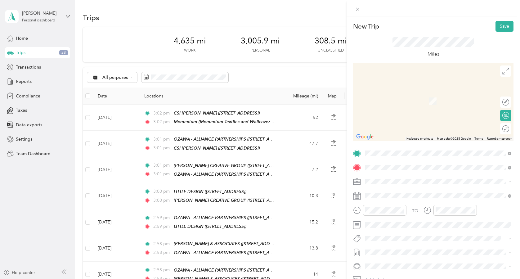
click at [376, 203] on div "TEAM OZAWA - ALLIANCE PARTNERSHIPS [STREET_ADDRESS]" at bounding box center [439, 196] width 142 height 17
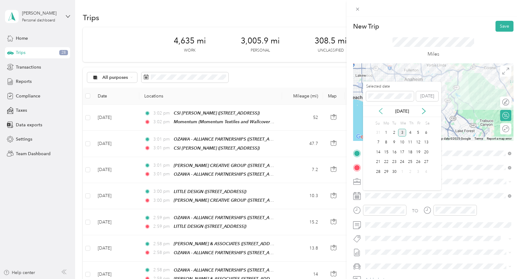
click at [383, 110] on icon at bounding box center [381, 111] width 6 height 6
click at [402, 141] on div "6" at bounding box center [402, 143] width 8 height 8
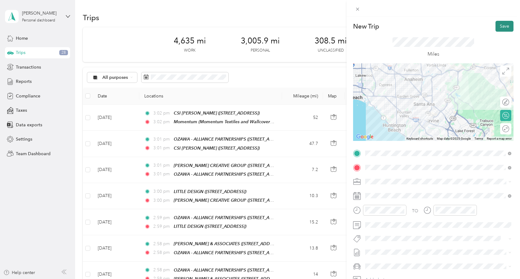
click at [507, 27] on button "Save" at bounding box center [505, 26] width 18 height 11
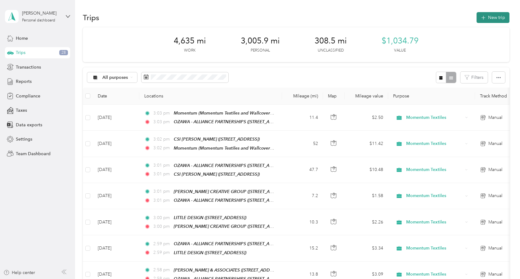
click at [508, 16] on button "New trip" at bounding box center [493, 17] width 33 height 11
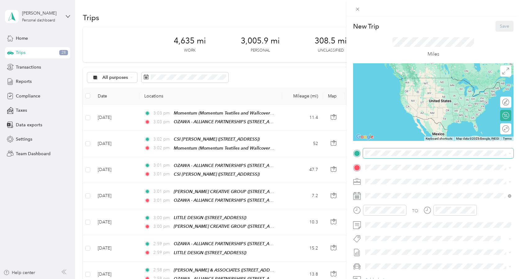
click at [388, 156] on span at bounding box center [438, 153] width 151 height 10
click at [393, 180] on button "TEAM" at bounding box center [386, 179] width 19 height 8
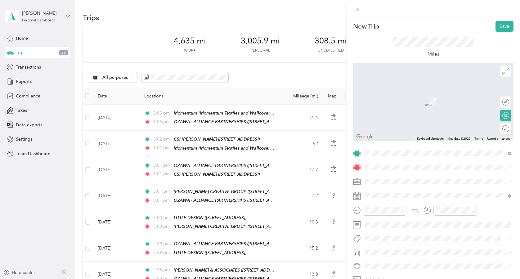
click at [402, 196] on div "TEAM LOOMSOURCE [STREET_ADDRESS]" at bounding box center [403, 195] width 53 height 15
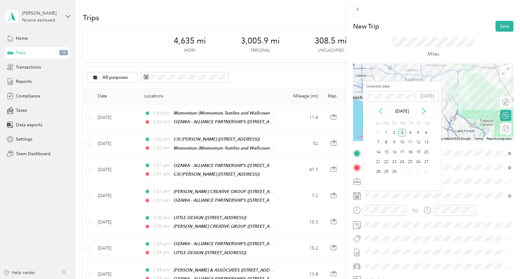
click at [381, 111] on icon at bounding box center [381, 111] width 6 height 6
click at [410, 142] on div "7" at bounding box center [411, 143] width 8 height 8
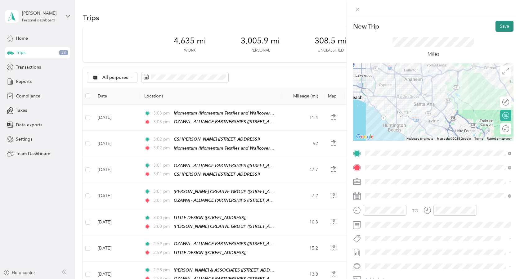
click at [502, 30] on button "Save" at bounding box center [505, 26] width 18 height 11
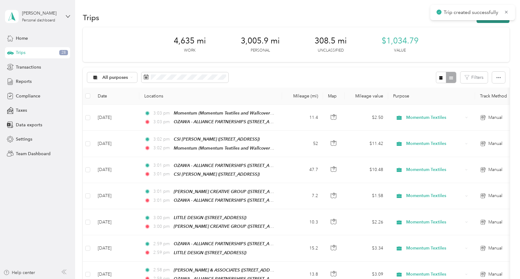
click at [489, 20] on button "New trip" at bounding box center [493, 17] width 33 height 11
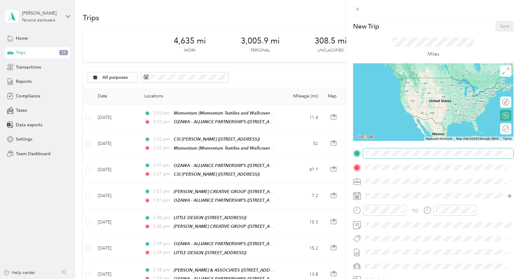
click at [379, 156] on span at bounding box center [438, 153] width 151 height 10
click at [385, 183] on div "TEAM LOOMSOURCE [STREET_ADDRESS]" at bounding box center [403, 182] width 53 height 15
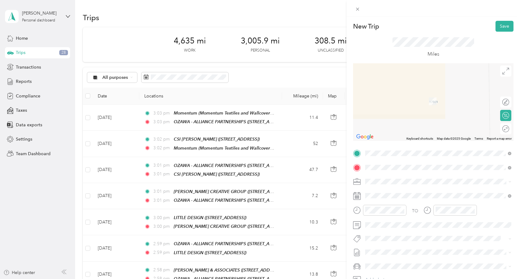
click at [370, 195] on icon at bounding box center [371, 197] width 6 height 6
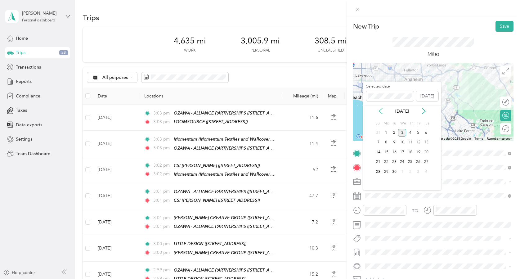
click at [382, 112] on icon at bounding box center [381, 111] width 6 height 6
click at [411, 142] on div "7" at bounding box center [411, 143] width 8 height 8
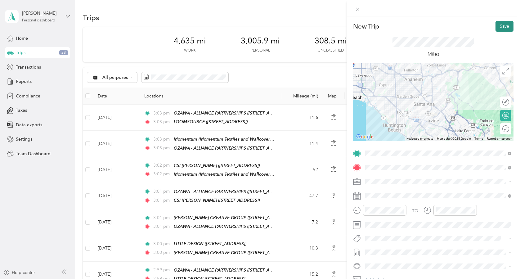
click at [497, 25] on button "Save" at bounding box center [505, 26] width 18 height 11
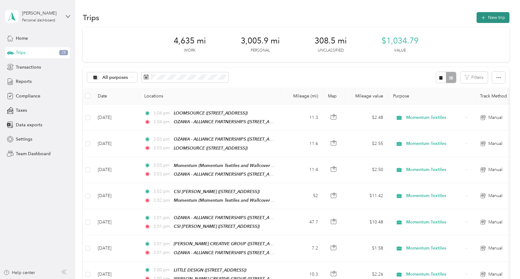
click at [486, 21] on button "New trip" at bounding box center [493, 17] width 33 height 11
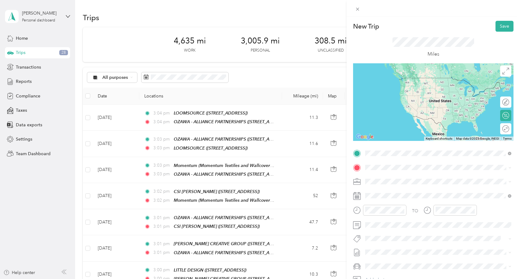
click at [413, 180] on div "TEAM OZAWA - ALLIANCE PARTNERSHIPS" at bounding box center [425, 179] width 97 height 8
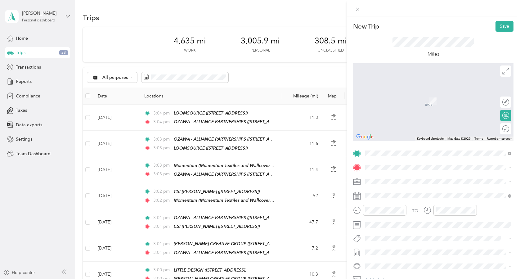
click at [375, 197] on div "TEAM GYPSUM SYSTEMS INTERIORS LTD [STREET_ADDRESS][PERSON_NAME]" at bounding box center [439, 194] width 142 height 17
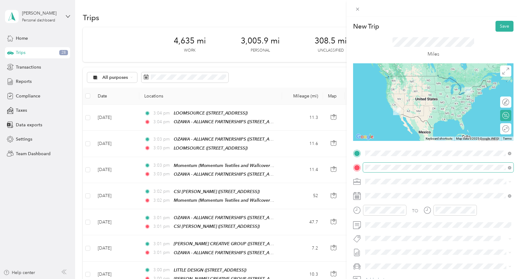
click at [508, 167] on span at bounding box center [509, 168] width 6 height 4
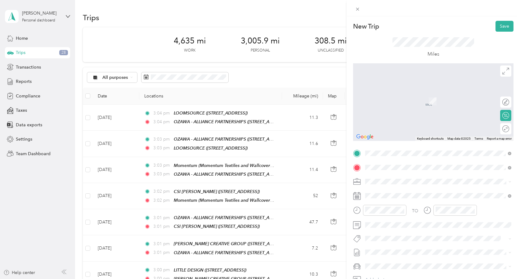
click at [377, 199] on span "[STREET_ADDRESS][PERSON_NAME]" at bounding box center [414, 201] width 74 height 5
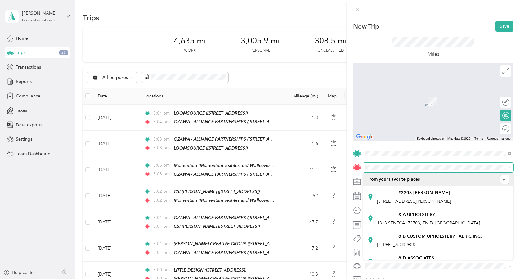
click at [469, 163] on span at bounding box center [438, 168] width 151 height 10
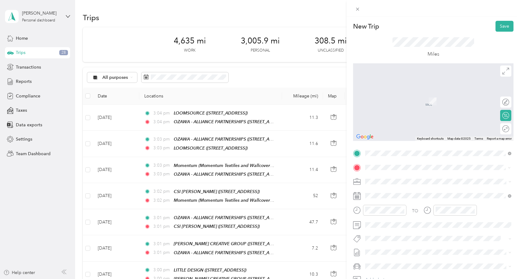
click at [452, 221] on div "TEAM LOOMSOURCE - SHOWROOM [STREET_ADDRESS]" at bounding box center [443, 222] width 132 height 22
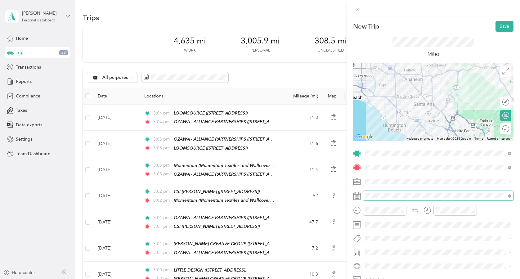
click at [408, 198] on span at bounding box center [438, 196] width 151 height 10
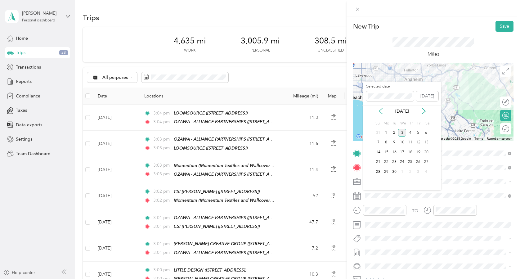
click at [382, 111] on icon at bounding box center [381, 111] width 6 height 6
click at [388, 149] on div "11" at bounding box center [387, 152] width 8 height 8
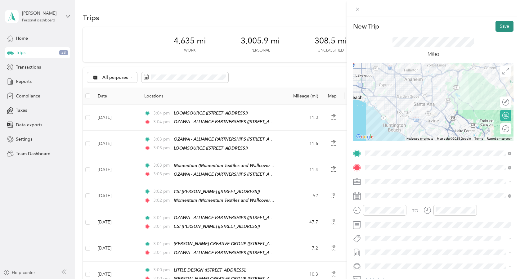
click at [499, 26] on button "Save" at bounding box center [505, 26] width 18 height 11
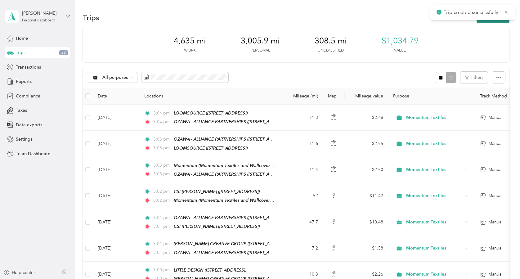
click at [494, 21] on button "New trip" at bounding box center [493, 17] width 33 height 11
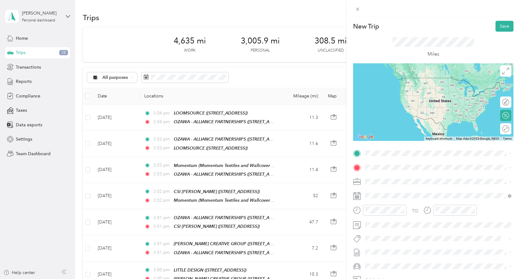
click at [399, 198] on strong "LOOMSOURCE - SHOWROOM" at bounding box center [430, 201] width 63 height 6
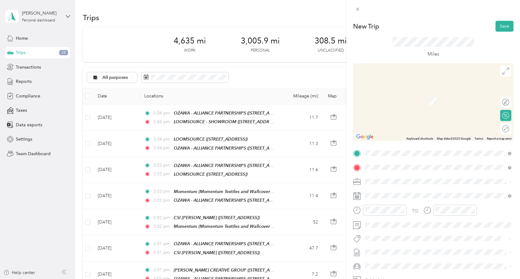
click at [395, 218] on div "TEAM OZAWA - INDUSTRY INVOLVEMENT [STREET_ADDRESS]" at bounding box center [425, 218] width 97 height 15
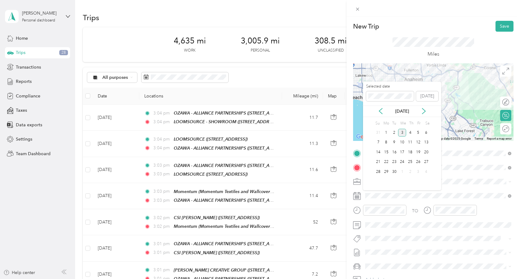
click at [381, 107] on div "[DATE]" at bounding box center [402, 111] width 78 height 11
click at [380, 114] on div "[DATE]" at bounding box center [402, 111] width 78 height 11
click at [380, 111] on icon at bounding box center [381, 111] width 6 height 6
click at [386, 151] on div "11" at bounding box center [387, 152] width 8 height 8
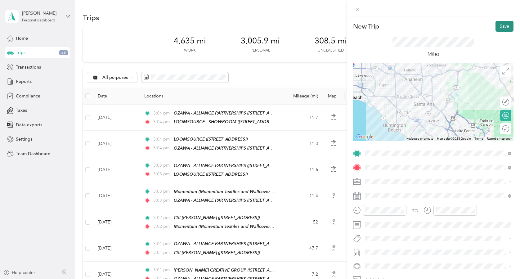
click at [509, 24] on button "Save" at bounding box center [505, 26] width 18 height 11
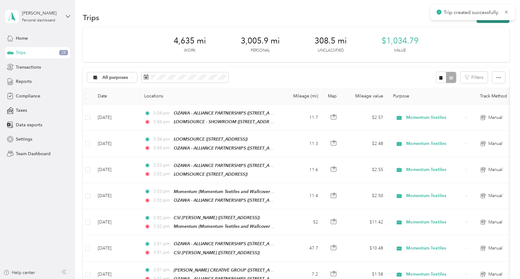
click at [487, 20] on icon "button" at bounding box center [483, 17] width 7 height 7
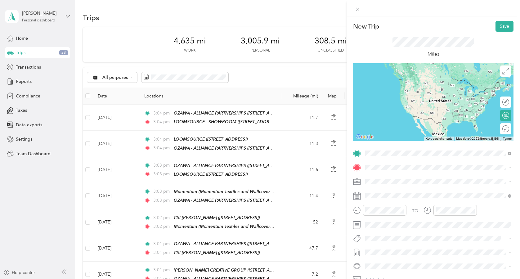
click at [400, 180] on strong "OZAWA - ALLIANCE PARTNERSHIPS" at bounding box center [436, 179] width 75 height 6
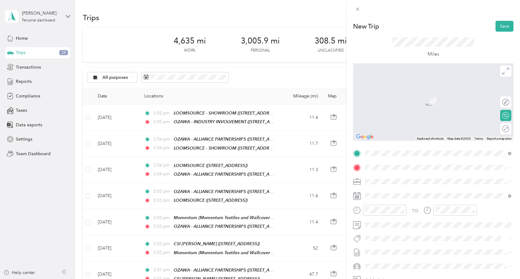
click at [385, 221] on span "17811 FITCH, 92614, [GEOGRAPHIC_DATA], [GEOGRAPHIC_DATA]" at bounding box center [421, 225] width 89 height 12
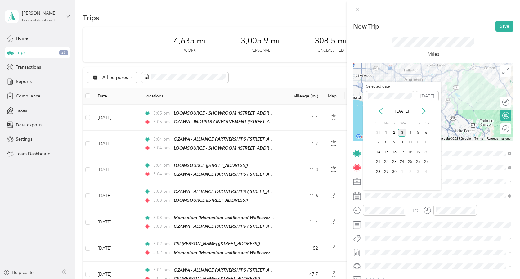
click at [383, 107] on div "[DATE]" at bounding box center [402, 111] width 78 height 11
click at [380, 107] on div "[DATE]" at bounding box center [402, 111] width 78 height 11
click at [379, 111] on icon at bounding box center [380, 111] width 3 height 6
click at [394, 150] on div "12" at bounding box center [395, 152] width 8 height 8
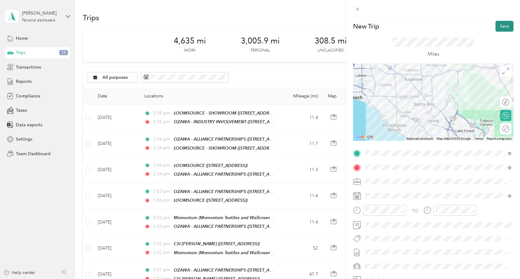
click at [504, 30] on button "Save" at bounding box center [505, 26] width 18 height 11
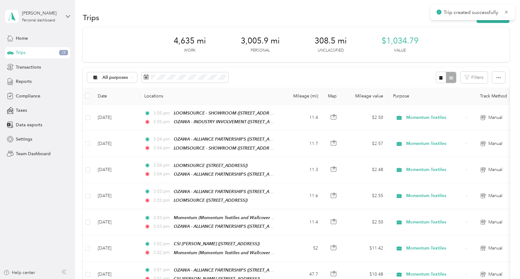
click at [501, 19] on div "Trip created successfully" at bounding box center [473, 12] width 85 height 15
click at [501, 23] on button "New trip" at bounding box center [493, 17] width 33 height 11
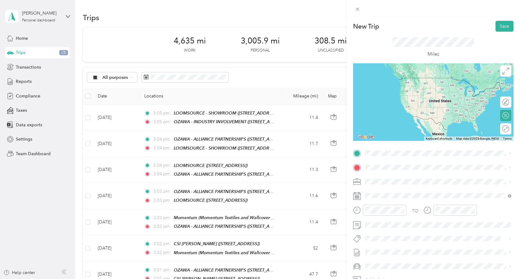
click at [396, 183] on div "TEAM LOOMSOURCE [STREET_ADDRESS]" at bounding box center [403, 181] width 53 height 15
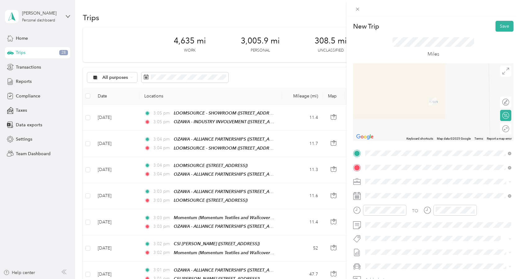
click at [386, 216] on span "TEAM" at bounding box center [387, 215] width 11 height 6
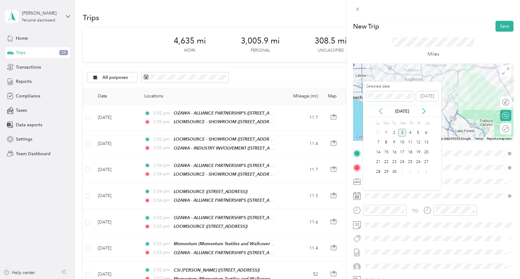
click at [383, 109] on icon at bounding box center [381, 111] width 6 height 6
click at [395, 151] on div "12" at bounding box center [395, 152] width 8 height 8
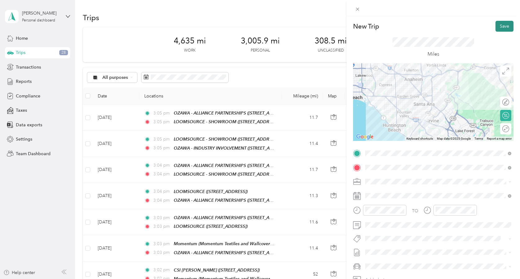
click at [504, 28] on button "Save" at bounding box center [505, 26] width 18 height 11
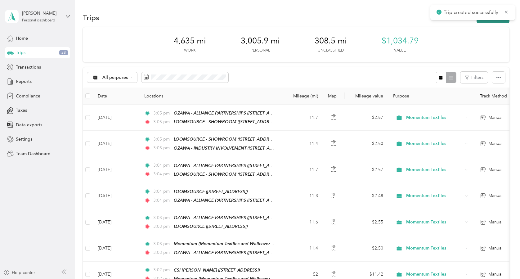
click at [497, 20] on button "New trip" at bounding box center [493, 17] width 33 height 11
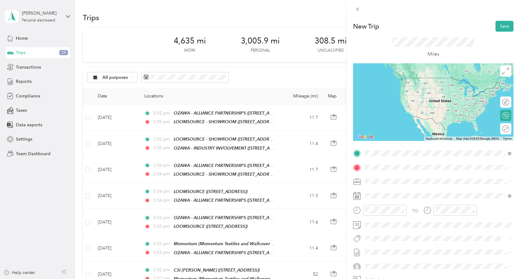
click at [411, 182] on div "TEAM OZAWA - ALLIANCE PARTNERSHIPS [STREET_ADDRESS]" at bounding box center [425, 182] width 97 height 15
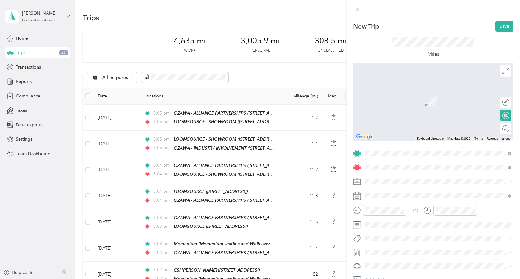
click at [400, 217] on div "TEAM LOOMSOURCE - SHOWROOM [STREET_ADDRESS]" at bounding box center [443, 222] width 132 height 22
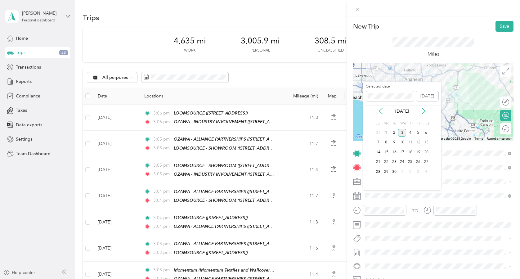
click at [381, 113] on icon at bounding box center [380, 111] width 3 height 6
click at [402, 152] on div "13" at bounding box center [402, 152] width 8 height 8
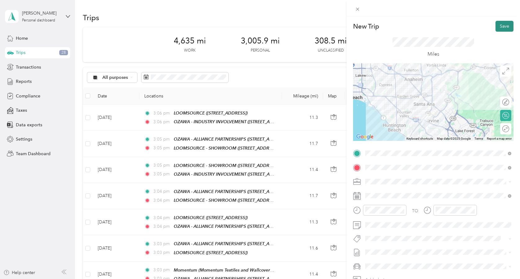
click at [505, 29] on button "Save" at bounding box center [505, 26] width 18 height 11
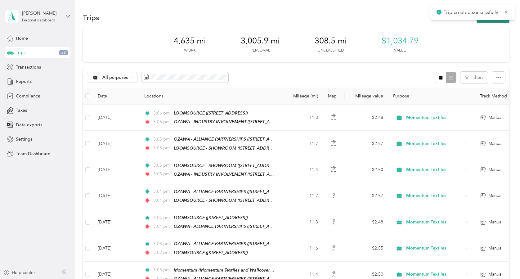
click at [501, 21] on button "New trip" at bounding box center [493, 17] width 33 height 11
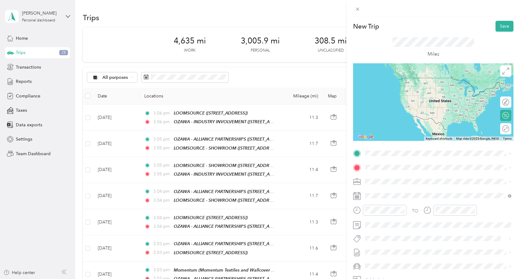
click at [418, 202] on div "TEAM LOOMSOURCE - SHOWROOM" at bounding box center [443, 199] width 132 height 8
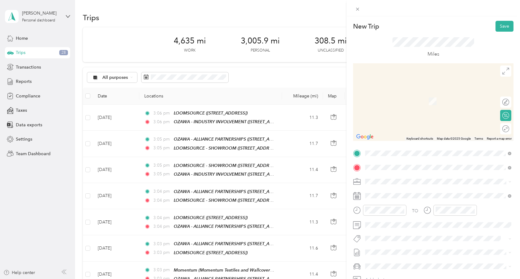
click at [408, 218] on div "TEAM OZAWA - INDUSTRY INVOLVEMENT" at bounding box center [425, 215] width 97 height 8
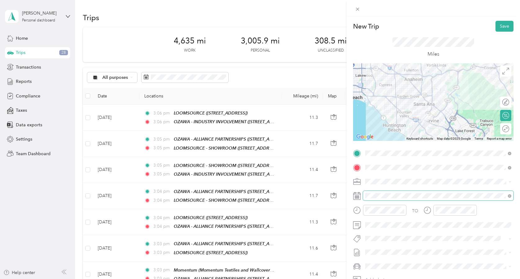
click at [402, 198] on span at bounding box center [438, 196] width 151 height 10
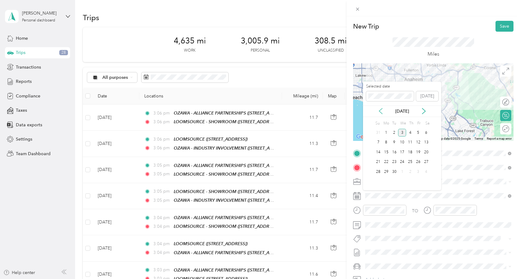
click at [381, 110] on icon at bounding box center [380, 111] width 3 height 6
click at [402, 152] on div "13" at bounding box center [402, 152] width 8 height 8
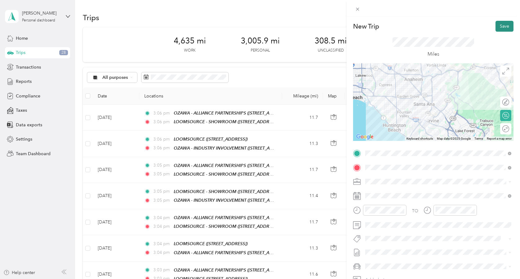
click at [504, 24] on button "Save" at bounding box center [505, 26] width 18 height 11
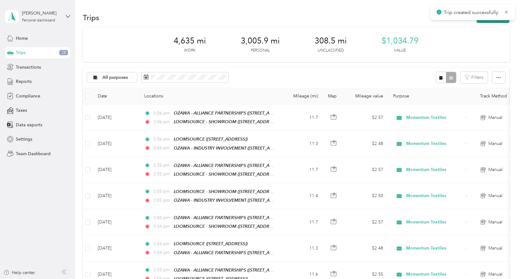
click at [489, 21] on button "New trip" at bounding box center [493, 17] width 33 height 11
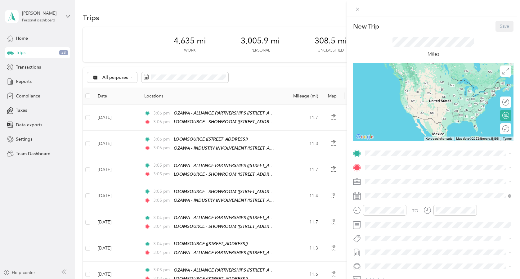
click at [370, 148] on div "New Trip Save This trip cannot be edited because it is either under review, app…" at bounding box center [433, 160] width 161 height 278
click at [397, 180] on div "TEAM OZAWA - ALLIANCE PARTNERSHIPS" at bounding box center [425, 179] width 97 height 8
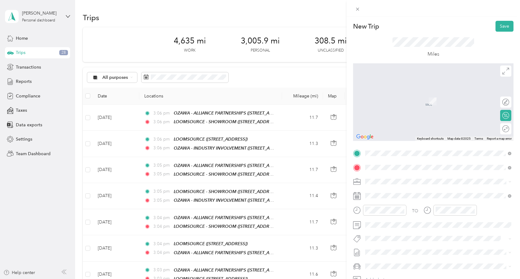
click at [402, 220] on div "TEAM LOOMSOURCE - SHOWROOM [STREET_ADDRESS]" at bounding box center [443, 222] width 132 height 22
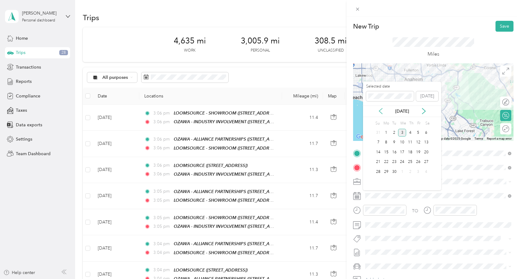
click at [383, 111] on icon at bounding box center [381, 111] width 6 height 6
click at [412, 151] on div "14" at bounding box center [411, 152] width 8 height 8
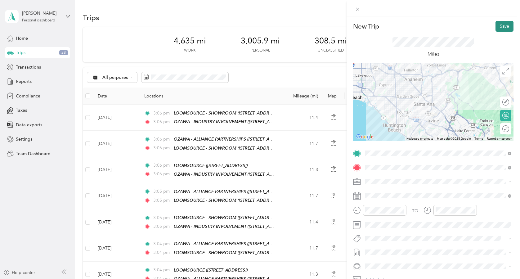
click at [508, 29] on button "Save" at bounding box center [505, 26] width 18 height 11
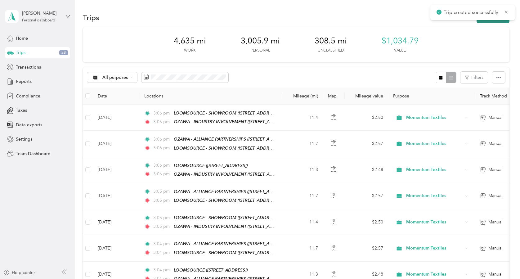
click at [492, 21] on button "New trip" at bounding box center [493, 17] width 33 height 11
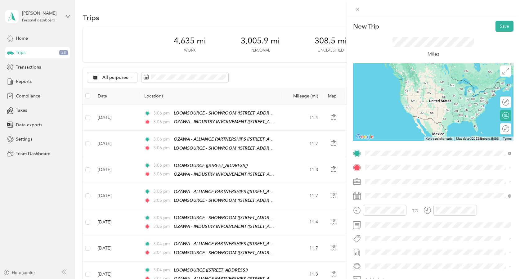
click at [414, 207] on span "17811 FITCH, 92614, [GEOGRAPHIC_DATA], [GEOGRAPHIC_DATA]" at bounding box center [421, 212] width 89 height 12
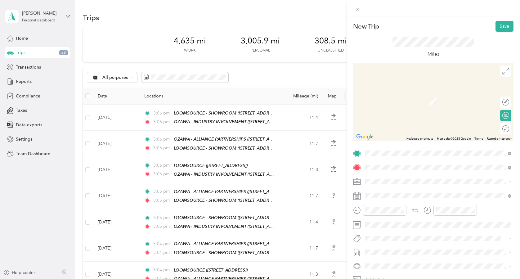
click at [417, 199] on span "[STREET_ADDRESS]" at bounding box center [396, 201] width 39 height 5
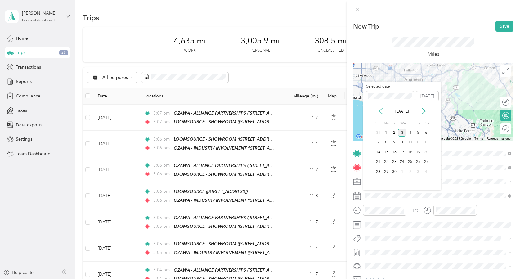
click at [380, 113] on icon at bounding box center [381, 111] width 6 height 6
click at [412, 152] on div "14" at bounding box center [411, 152] width 8 height 8
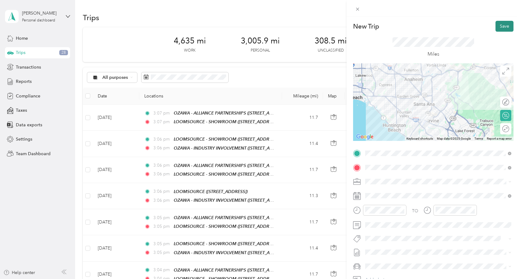
click at [505, 29] on button "Save" at bounding box center [505, 26] width 18 height 11
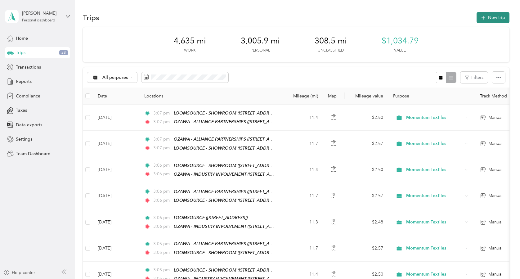
click at [501, 16] on button "New trip" at bounding box center [493, 17] width 33 height 11
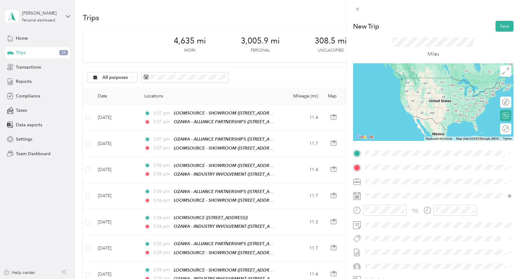
click at [396, 178] on div "TEAM OZAWA - ALLIANCE PARTNERSHIPS" at bounding box center [425, 179] width 97 height 8
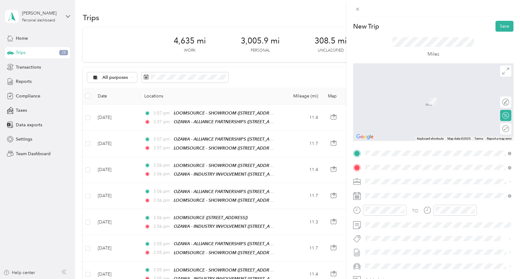
click at [394, 220] on span "17811 FITCH, 92614, [GEOGRAPHIC_DATA], [GEOGRAPHIC_DATA]" at bounding box center [421, 226] width 89 height 12
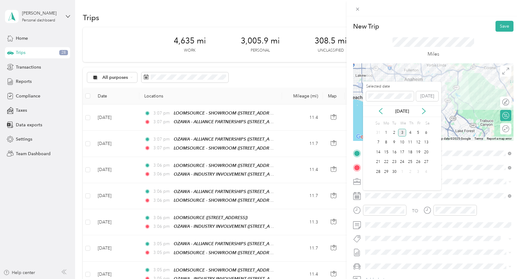
click at [382, 107] on div "[DATE]" at bounding box center [402, 111] width 78 height 11
click at [381, 109] on icon at bounding box center [381, 111] width 6 height 6
click at [386, 162] on div "18" at bounding box center [387, 162] width 8 height 8
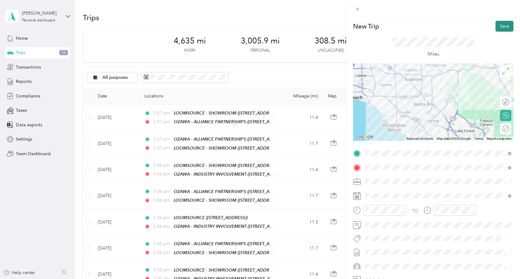
click at [507, 24] on button "Save" at bounding box center [505, 26] width 18 height 11
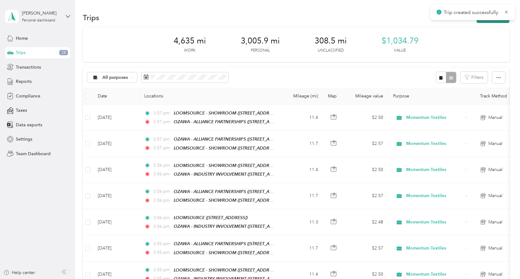
click at [490, 22] on button "New trip" at bounding box center [493, 17] width 33 height 11
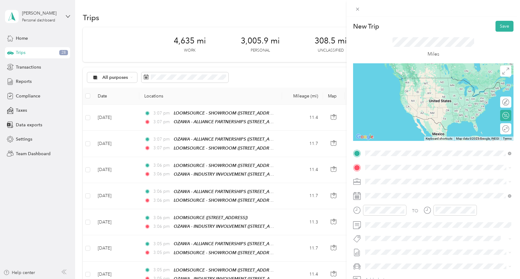
click at [393, 183] on div "TEAM LOOMSOURCE [STREET_ADDRESS]" at bounding box center [403, 182] width 53 height 15
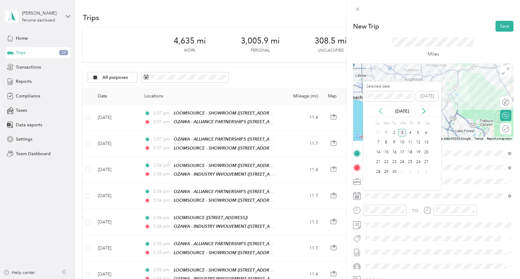
click at [381, 110] on icon at bounding box center [381, 111] width 6 height 6
click at [386, 161] on div "18" at bounding box center [387, 162] width 8 height 8
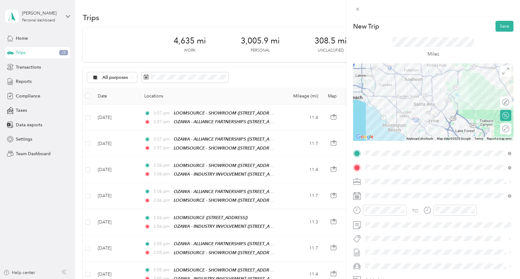
click at [494, 25] on div "New Trip Save" at bounding box center [433, 26] width 161 height 11
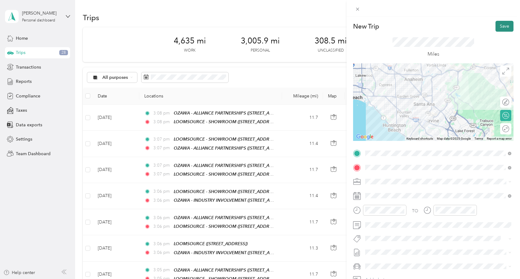
click at [498, 28] on button "Save" at bounding box center [505, 26] width 18 height 11
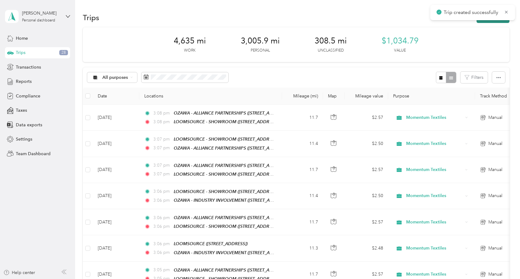
click at [483, 20] on button "New trip" at bounding box center [493, 17] width 33 height 11
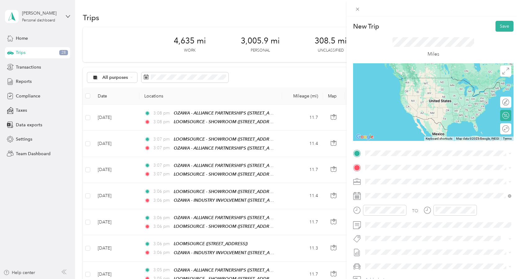
click at [408, 183] on div "TEAM OZAWA - ALLIANCE PARTNERSHIPS [STREET_ADDRESS]" at bounding box center [425, 182] width 97 height 15
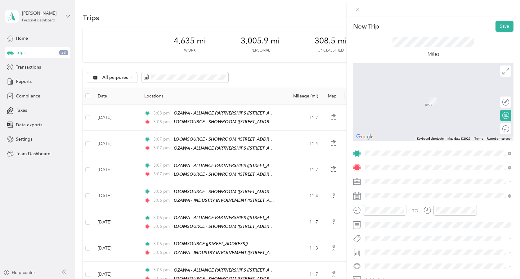
click at [426, 198] on div "TEAM LOOMSOURCE [STREET_ADDRESS]" at bounding box center [403, 196] width 53 height 15
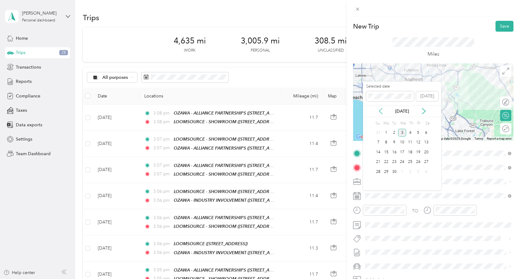
click at [382, 111] on icon at bounding box center [381, 111] width 6 height 6
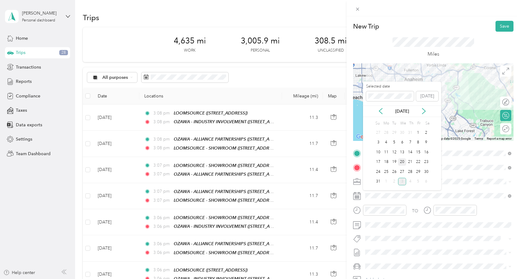
click at [401, 165] on div "20" at bounding box center [402, 162] width 8 height 8
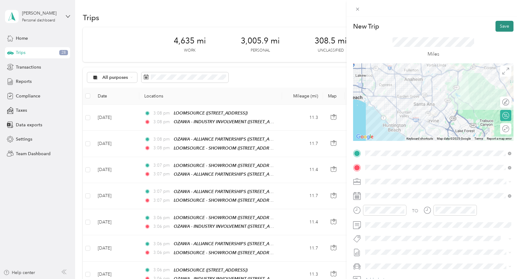
click at [502, 29] on button "Save" at bounding box center [505, 26] width 18 height 11
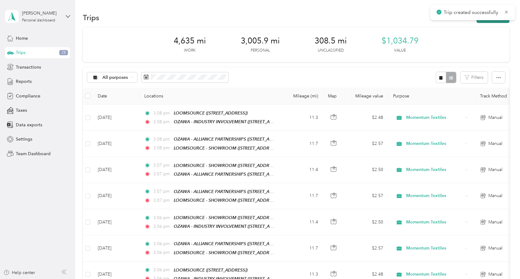
click at [493, 22] on button "New trip" at bounding box center [493, 17] width 33 height 11
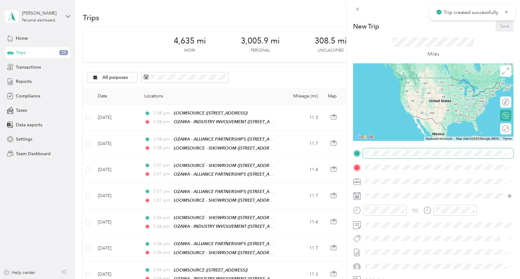
click at [421, 150] on span at bounding box center [438, 153] width 151 height 10
click at [426, 180] on strong "LOOMSOURCE" at bounding box center [415, 179] width 32 height 6
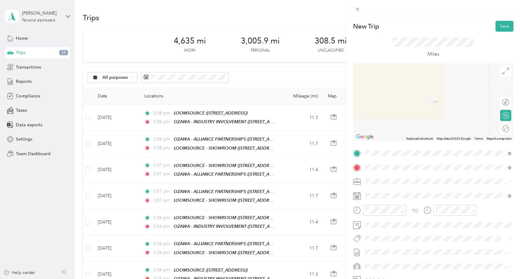
click at [411, 219] on div "TEAM LPA 5301 CALIFORNIA AVE, 92617, IRVINE, CA" at bounding box center [408, 218] width 62 height 15
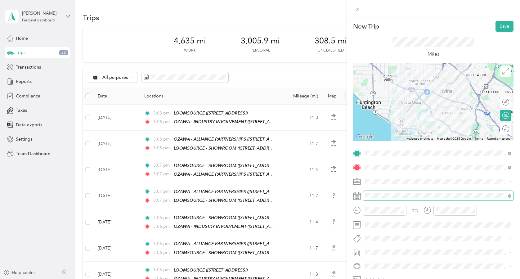
click at [408, 199] on span at bounding box center [438, 196] width 151 height 10
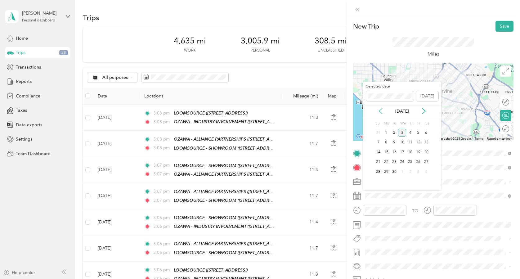
click at [380, 112] on icon at bounding box center [381, 111] width 6 height 6
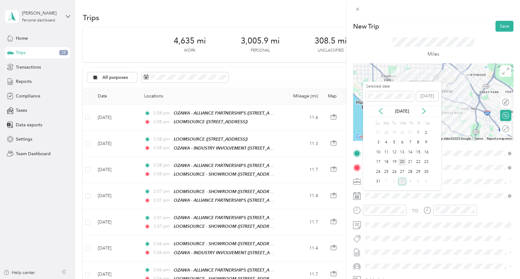
click at [402, 162] on div "20" at bounding box center [402, 162] width 8 height 8
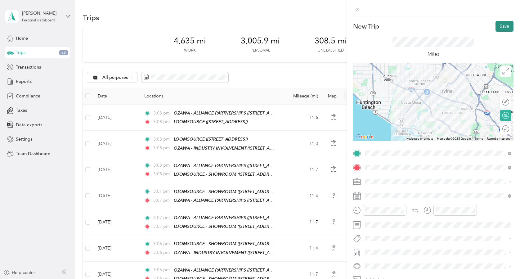
click at [508, 24] on button "Save" at bounding box center [505, 26] width 18 height 11
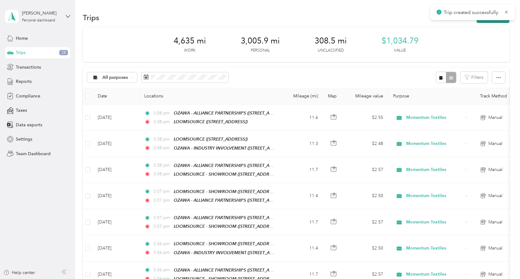
click at [488, 21] on button "New trip" at bounding box center [493, 17] width 33 height 11
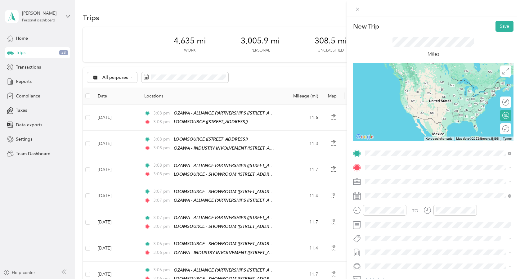
click at [428, 205] on div "TEAM LPA 5301 CALIFORNIA AVE, 92617, IRVINE, CA" at bounding box center [408, 204] width 62 height 15
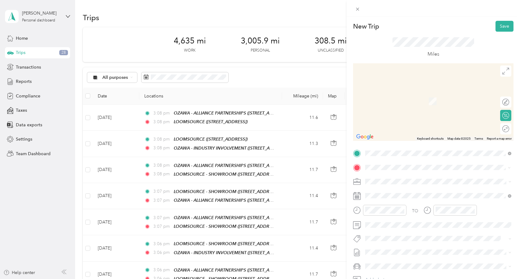
click at [423, 195] on div "TEAM OZAWA - ALLIANCE PARTNERSHIPS" at bounding box center [425, 193] width 97 height 8
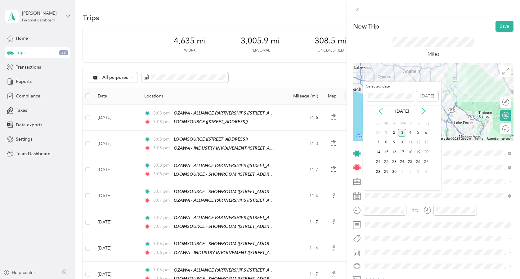
click at [385, 110] on div "[DATE]" at bounding box center [402, 111] width 78 height 7
click at [382, 110] on icon at bounding box center [381, 111] width 6 height 6
click at [404, 164] on div "20" at bounding box center [402, 162] width 8 height 8
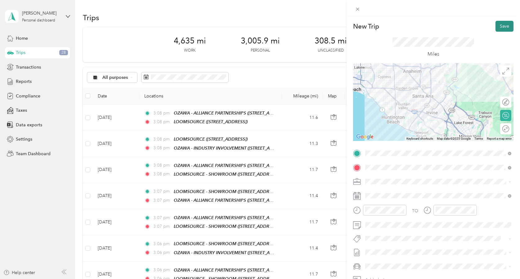
click at [498, 25] on button "Save" at bounding box center [505, 26] width 18 height 11
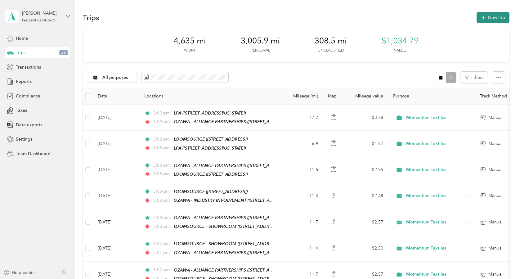
click at [499, 20] on button "New trip" at bounding box center [493, 17] width 33 height 11
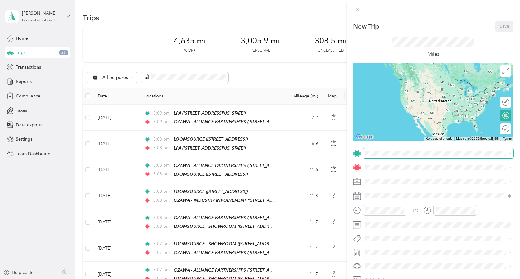
click at [387, 158] on span at bounding box center [438, 153] width 151 height 10
click at [393, 178] on button "TEAM" at bounding box center [386, 179] width 19 height 8
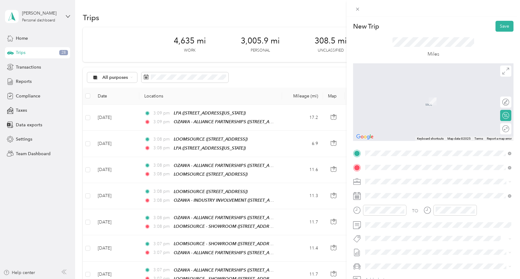
click at [399, 200] on span "[STREET_ADDRESS]" at bounding box center [396, 201] width 39 height 5
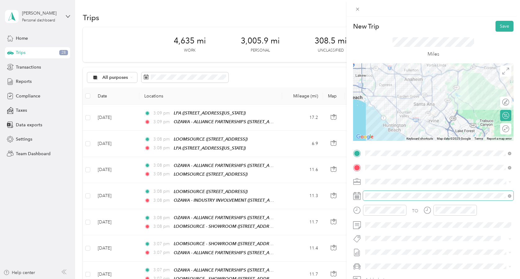
click at [395, 192] on span at bounding box center [438, 196] width 151 height 10
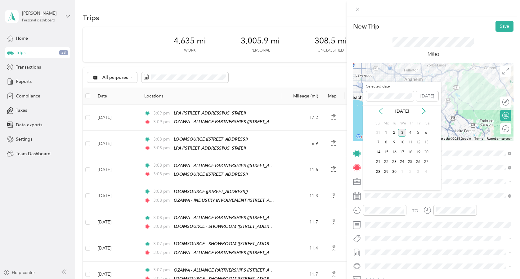
click at [380, 109] on icon at bounding box center [381, 111] width 6 height 6
click at [420, 164] on div "22" at bounding box center [419, 162] width 8 height 8
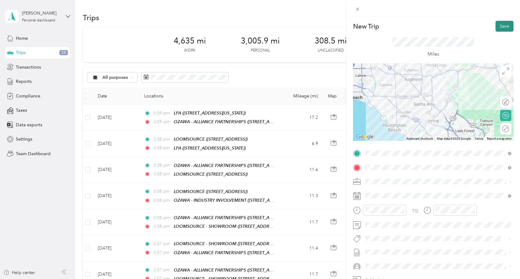
click at [510, 24] on button "Save" at bounding box center [505, 26] width 18 height 11
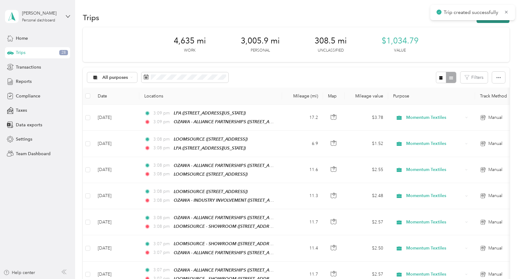
click at [491, 22] on button "New trip" at bounding box center [493, 17] width 33 height 11
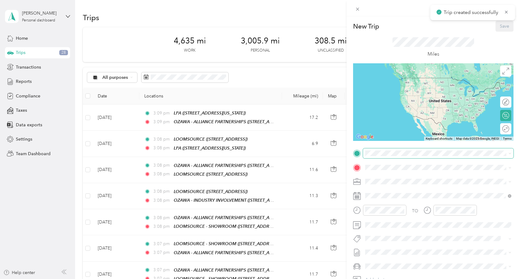
click at [431, 157] on span at bounding box center [438, 153] width 151 height 10
click at [422, 180] on strong "LOOMSOURCE" at bounding box center [415, 179] width 32 height 6
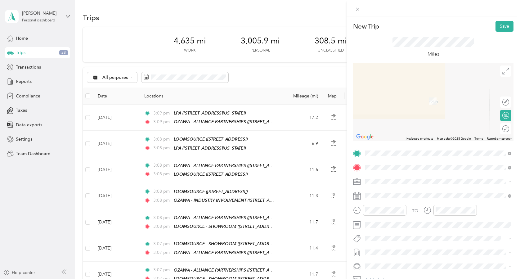
click at [410, 217] on div "TEAM OZAWA - INDUSTRY INVOLVEMENT [STREET_ADDRESS]" at bounding box center [425, 218] width 97 height 15
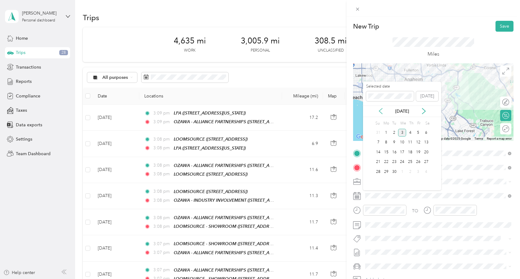
click at [381, 111] on icon at bounding box center [381, 111] width 6 height 6
click at [417, 163] on div "22" at bounding box center [419, 162] width 8 height 8
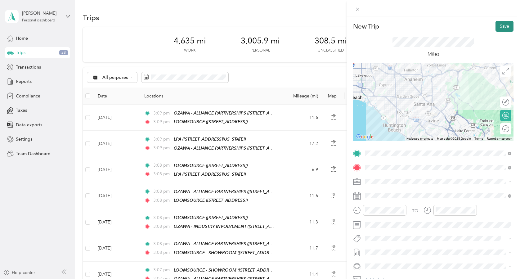
click at [503, 26] on button "Save" at bounding box center [505, 26] width 18 height 11
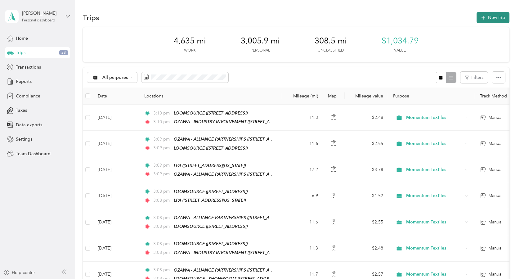
click at [502, 19] on button "New trip" at bounding box center [493, 17] width 33 height 11
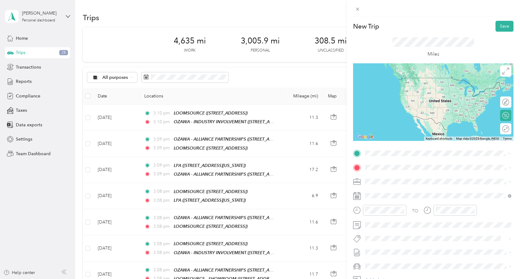
click at [402, 182] on div "TEAM OZAWA - ALLIANCE PARTNERSHIPS [STREET_ADDRESS]" at bounding box center [425, 182] width 97 height 15
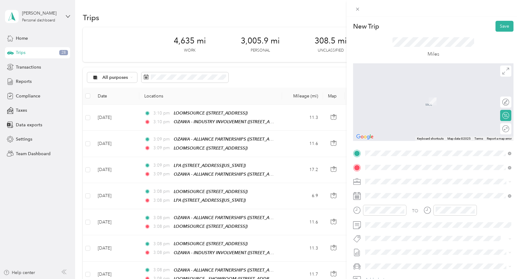
click at [398, 190] on span "Marketplace Drive Irvine, California 92602, United States" at bounding box center [410, 190] width 67 height 6
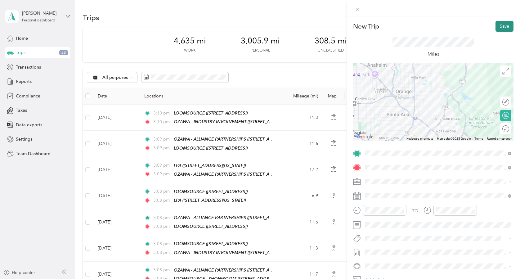
click at [510, 24] on button "Save" at bounding box center [505, 26] width 18 height 11
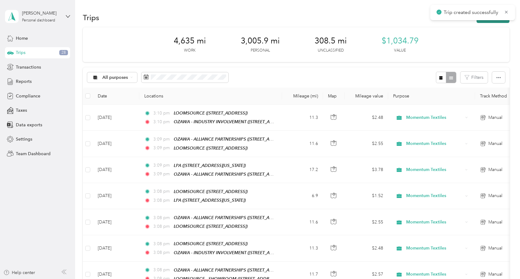
click at [498, 20] on button "New trip" at bounding box center [493, 17] width 33 height 11
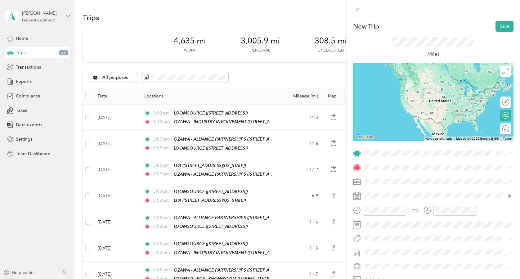
click at [421, 173] on span "Marketplace Drive Irvine, California 92602, United States" at bounding box center [410, 174] width 67 height 6
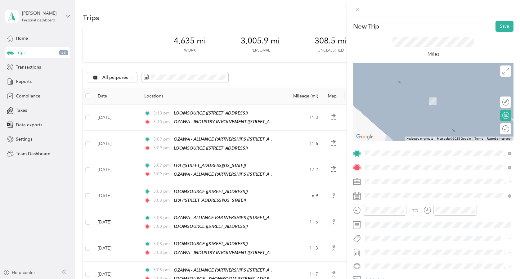
click at [412, 192] on strong "OZAWA - ALLIANCE PARTNERSHIPS" at bounding box center [436, 193] width 75 height 6
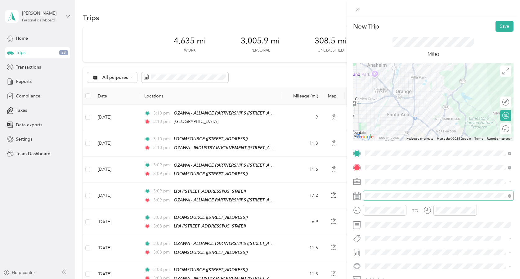
click at [426, 192] on span at bounding box center [438, 196] width 151 height 10
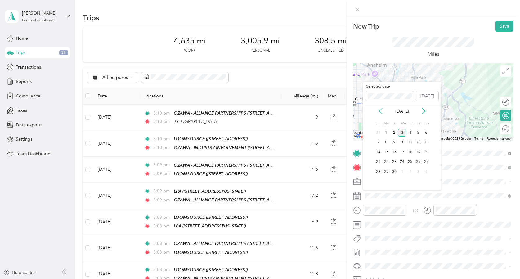
click at [382, 112] on icon at bounding box center [381, 111] width 6 height 6
click at [385, 172] on div "25" at bounding box center [387, 172] width 8 height 8
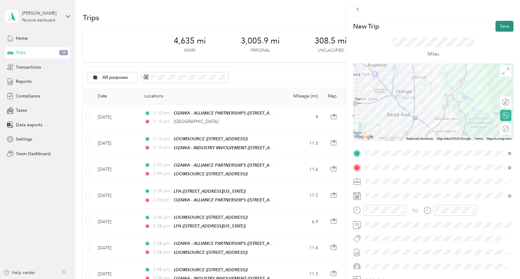
click at [501, 23] on button "Save" at bounding box center [505, 26] width 18 height 11
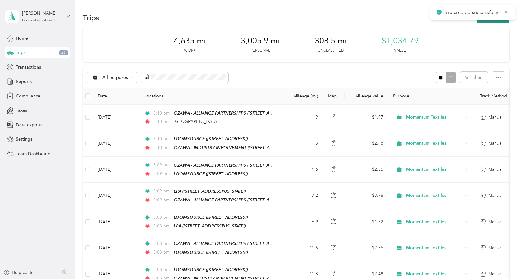
click at [486, 21] on button "New trip" at bounding box center [493, 17] width 33 height 11
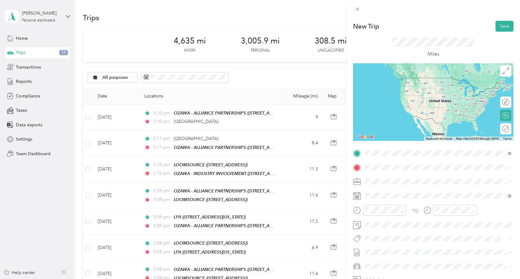
click at [407, 181] on div "TEAM OZAWA - ALLIANCE PARTNERSHIPS" at bounding box center [425, 179] width 97 height 8
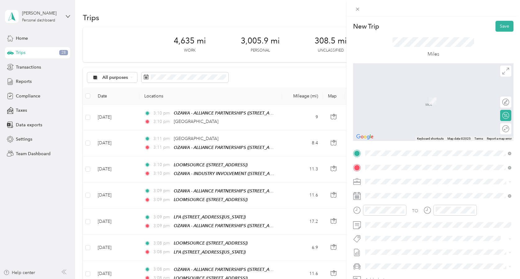
click at [406, 221] on span "17811 FITCH, 92614, [GEOGRAPHIC_DATA], [GEOGRAPHIC_DATA]" at bounding box center [421, 226] width 89 height 12
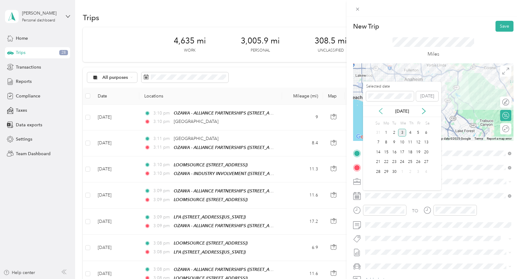
click at [384, 112] on icon at bounding box center [381, 111] width 6 height 6
click at [402, 170] on div "27" at bounding box center [402, 172] width 8 height 8
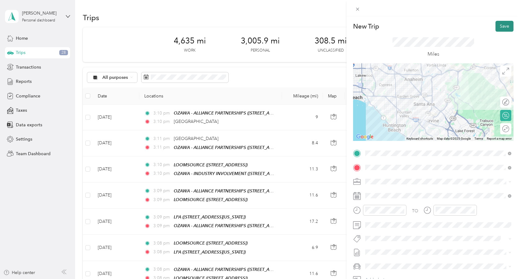
click at [507, 23] on button "Save" at bounding box center [505, 26] width 18 height 11
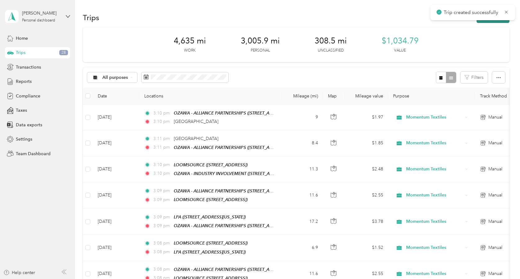
click at [489, 21] on button "New trip" at bounding box center [493, 17] width 33 height 11
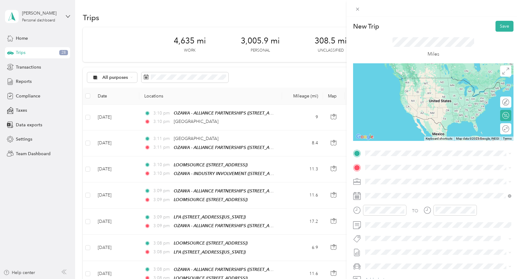
click at [413, 182] on div "TEAM LOOMSOURCE [STREET_ADDRESS]" at bounding box center [403, 181] width 53 height 15
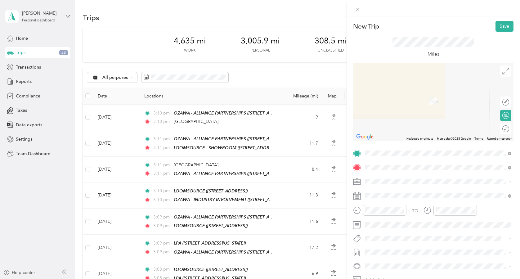
click at [375, 196] on div "TEAM OZAWA - ALLIANCE PARTNERSHIPS [STREET_ADDRESS]" at bounding box center [439, 196] width 142 height 17
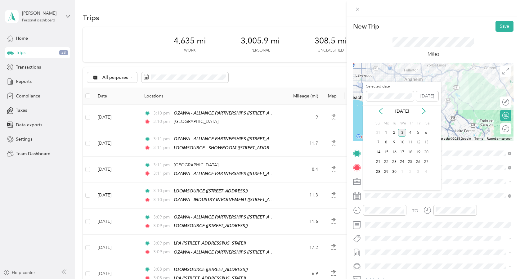
click at [380, 107] on div "[DATE]" at bounding box center [402, 111] width 78 height 11
click at [379, 110] on icon at bounding box center [381, 111] width 6 height 6
click at [401, 174] on div "27" at bounding box center [402, 172] width 8 height 8
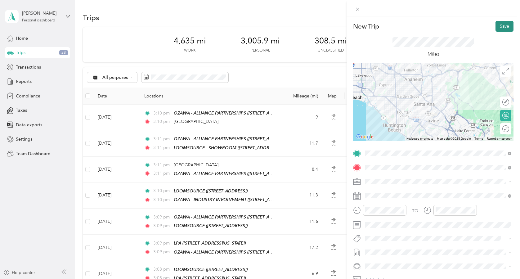
click at [509, 28] on button "Save" at bounding box center [505, 26] width 18 height 11
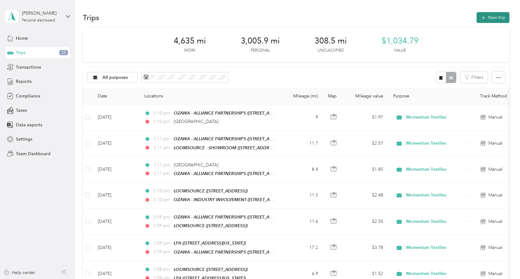
click at [502, 19] on button "New trip" at bounding box center [493, 17] width 33 height 11
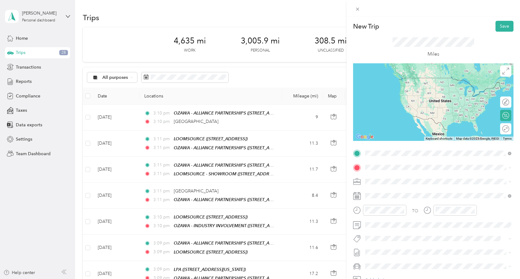
click at [403, 184] on span "[STREET_ADDRESS]" at bounding box center [396, 186] width 39 height 5
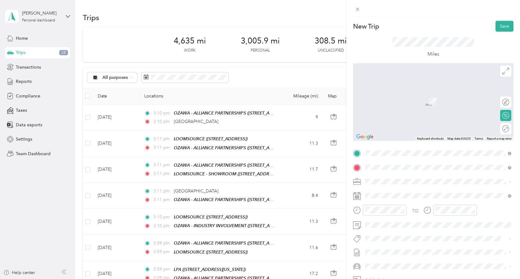
click at [417, 195] on div "TEAM LOOMSOURCE" at bounding box center [403, 193] width 53 height 8
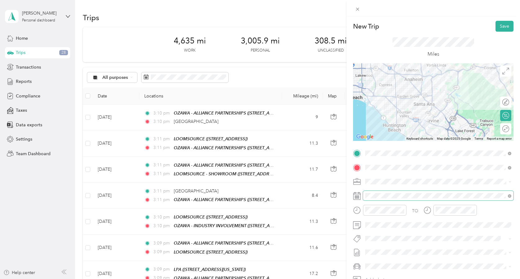
click at [389, 199] on span at bounding box center [438, 196] width 151 height 10
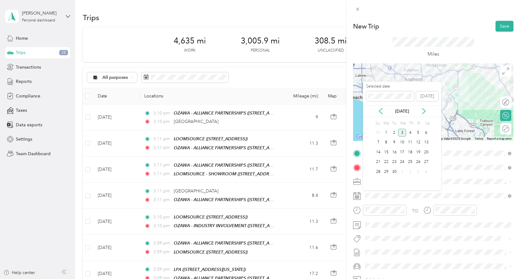
click at [383, 107] on div "[DATE]" at bounding box center [402, 111] width 78 height 11
click at [383, 110] on icon at bounding box center [381, 111] width 6 height 6
click at [410, 175] on div "28" at bounding box center [411, 172] width 8 height 8
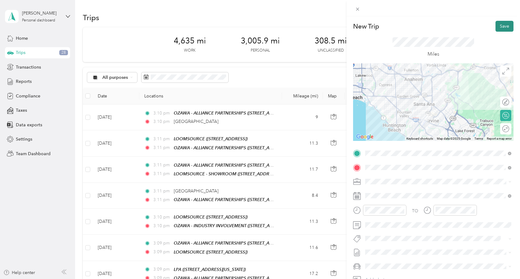
click at [507, 30] on button "Save" at bounding box center [505, 26] width 18 height 11
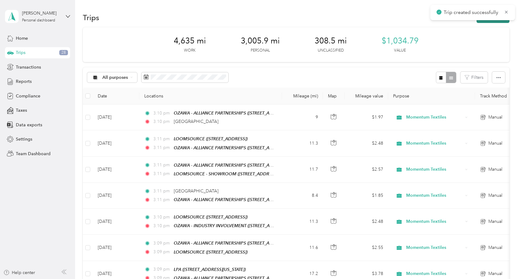
click at [487, 20] on button "New trip" at bounding box center [493, 17] width 33 height 11
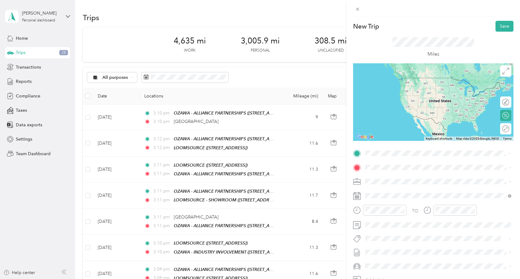
click at [402, 183] on div "TEAM LOOMSOURCE [STREET_ADDRESS]" at bounding box center [403, 182] width 53 height 15
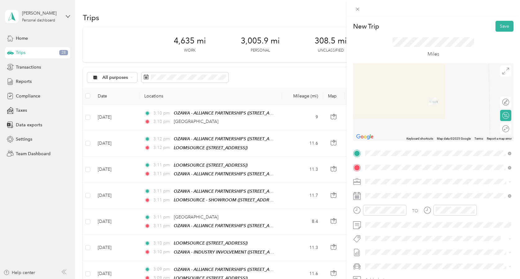
click at [408, 188] on span "9755 Culver Boulevard Culver City, California 90232, United States" at bounding box center [425, 190] width 97 height 6
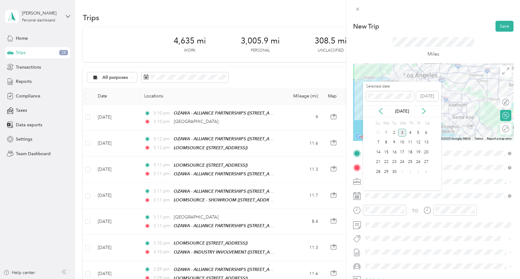
click at [385, 112] on div "[DATE]" at bounding box center [402, 111] width 78 height 7
click at [381, 111] on icon at bounding box center [381, 111] width 6 height 6
click at [410, 169] on div "28" at bounding box center [411, 172] width 8 height 8
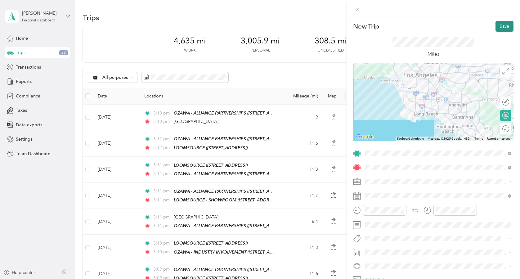
click at [502, 25] on button "Save" at bounding box center [505, 26] width 18 height 11
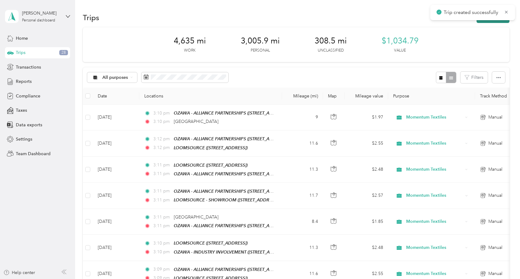
click at [504, 21] on button "New trip" at bounding box center [493, 17] width 33 height 11
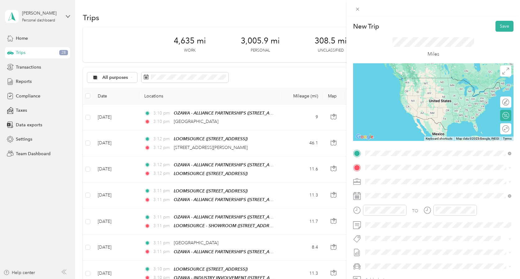
click at [417, 176] on span "9755 Culver Boulevard Culver City, California 90232, United States" at bounding box center [425, 176] width 97 height 6
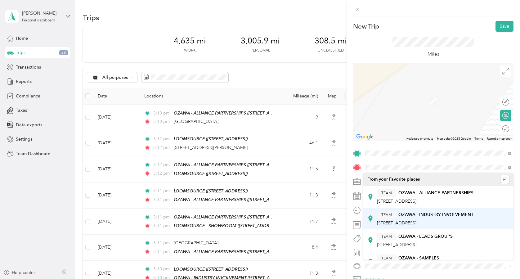
click at [405, 218] on div "TEAM OZAWA - INDUSTRY INVOLVEMENT" at bounding box center [425, 215] width 97 height 8
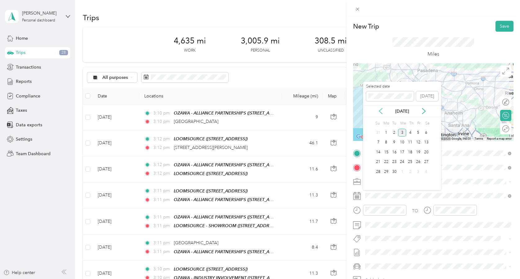
click at [379, 110] on icon at bounding box center [381, 111] width 6 height 6
click at [409, 172] on div "28" at bounding box center [411, 172] width 8 height 8
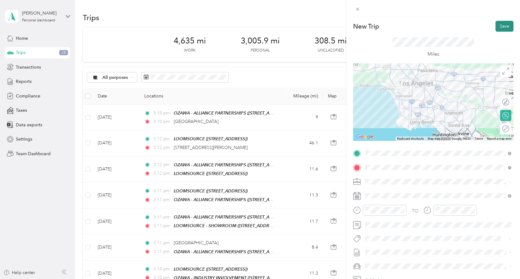
click at [505, 26] on button "Save" at bounding box center [505, 26] width 18 height 11
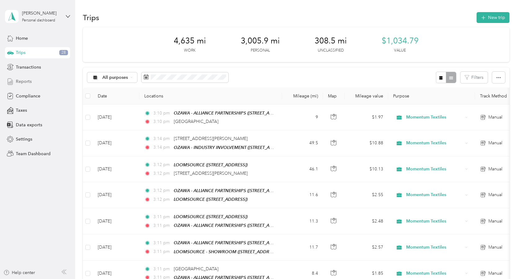
click at [30, 79] on span "Reports" at bounding box center [24, 81] width 16 height 7
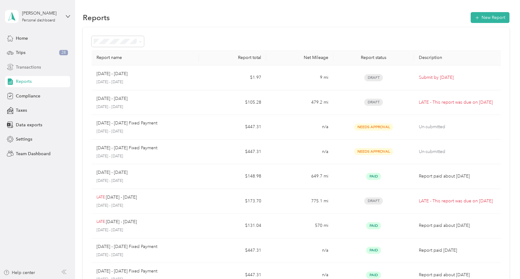
click at [48, 65] on div "Transactions" at bounding box center [37, 66] width 65 height 11
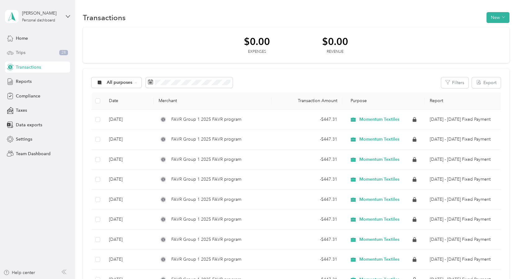
click at [47, 54] on div "Trips 28" at bounding box center [37, 52] width 65 height 11
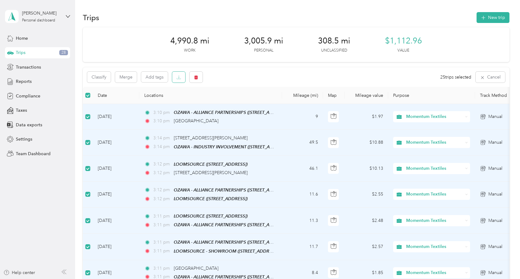
click at [178, 75] on icon "button" at bounding box center [179, 77] width 4 height 4
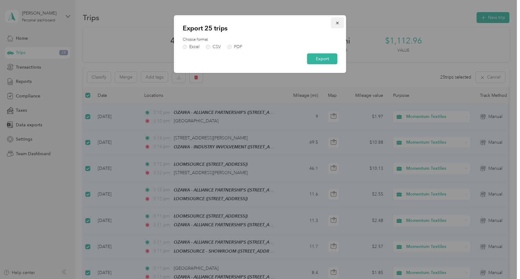
click at [338, 23] on icon "button" at bounding box center [338, 23] width 4 height 4
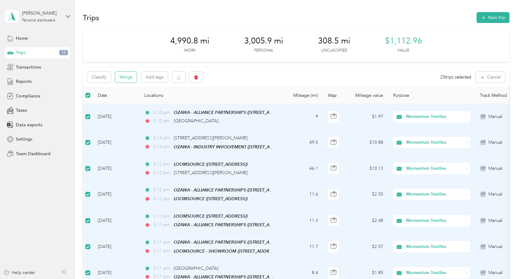
click at [123, 79] on button "Merge" at bounding box center [126, 77] width 22 height 11
click at [211, 93] on th "Locations" at bounding box center [210, 95] width 143 height 17
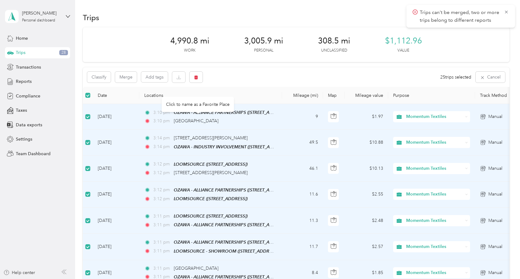
click at [234, 89] on th "Locations" at bounding box center [210, 95] width 143 height 17
click at [198, 114] on span "OZAWA - ALLIANCE PARTNERSHIPS ([STREET_ADDRESS])" at bounding box center [231, 112] width 115 height 5
click at [289, 119] on td "9" at bounding box center [302, 117] width 41 height 26
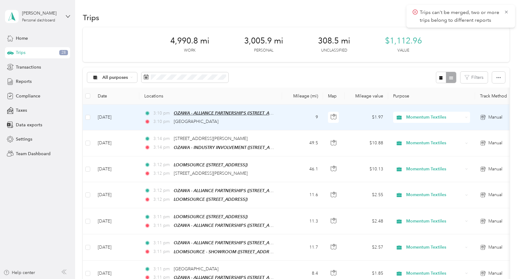
click at [183, 112] on span "OZAWA - ALLIANCE PARTNERSHIPS ([STREET_ADDRESS])" at bounding box center [231, 113] width 115 height 5
click at [492, 118] on span "Manual" at bounding box center [496, 117] width 14 height 7
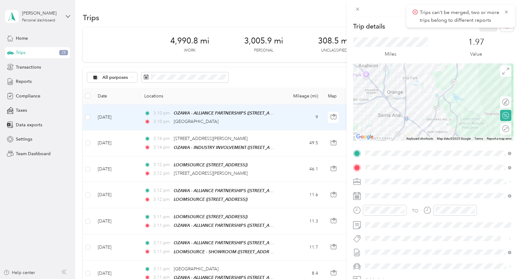
click at [357, 196] on rect at bounding box center [357, 196] width 1 height 1
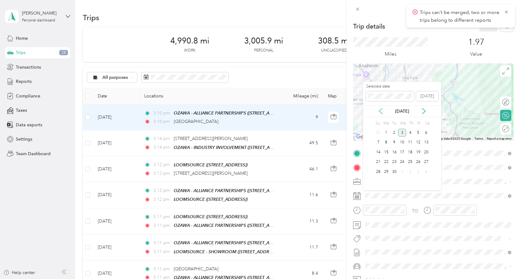
click at [381, 110] on icon at bounding box center [381, 111] width 6 height 6
click at [386, 172] on div "25" at bounding box center [387, 172] width 8 height 8
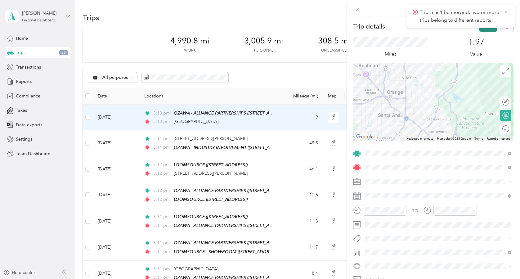
click at [490, 31] on button "Save" at bounding box center [489, 26] width 18 height 11
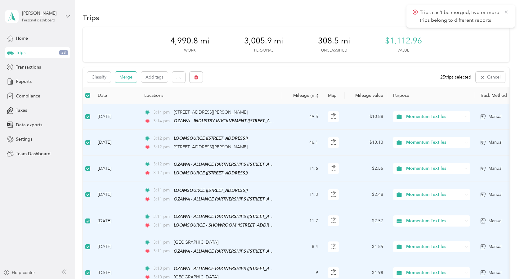
click at [128, 78] on button "Merge" at bounding box center [126, 77] width 22 height 11
click at [133, 36] on div "4,990.8 mi Work 3,005.9 mi Personal 308.5 mi Unclassified $1,112.96 Value" at bounding box center [296, 44] width 427 height 35
click at [33, 82] on div "Reports" at bounding box center [37, 81] width 65 height 11
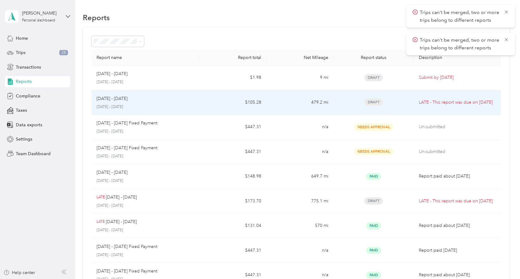
click at [154, 99] on div "[DATE] - [DATE]" at bounding box center [146, 98] width 98 height 7
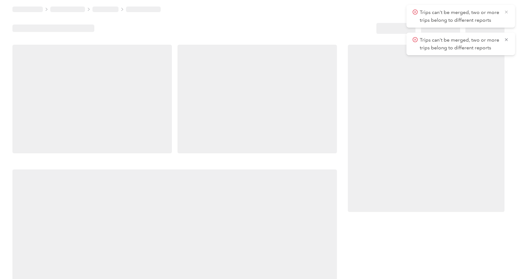
click at [506, 11] on icon at bounding box center [506, 12] width 5 height 6
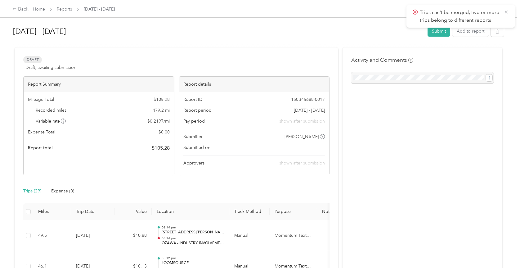
click at [509, 12] on div "Trips can't be merged, two or more trips belong to different reports" at bounding box center [461, 16] width 109 height 23
click at [509, 11] on icon at bounding box center [506, 12] width 5 height 6
click at [446, 31] on button "Submit" at bounding box center [439, 31] width 23 height 11
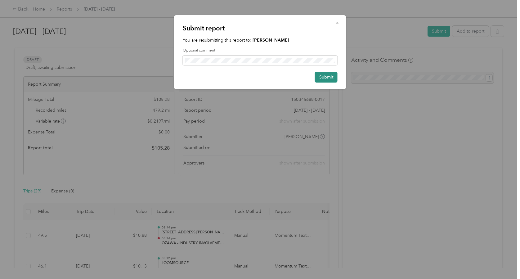
click at [324, 77] on button "Submit" at bounding box center [326, 77] width 23 height 11
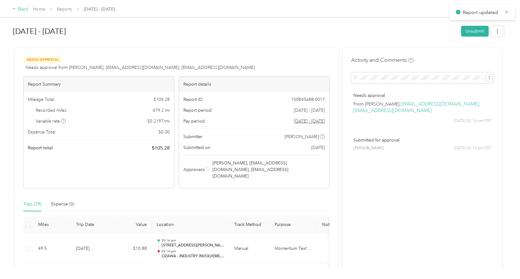
click at [14, 9] on icon at bounding box center [14, 9] width 4 height 4
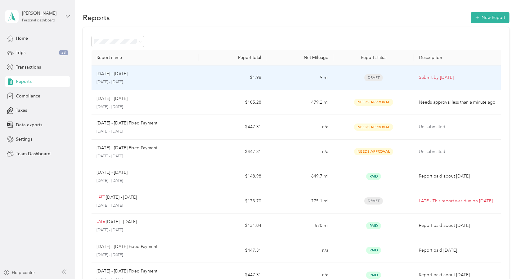
click at [363, 77] on div "Draft" at bounding box center [374, 77] width 71 height 7
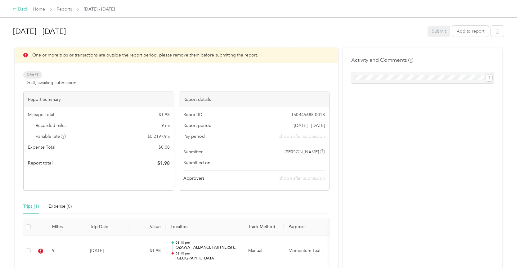
click at [16, 7] on icon at bounding box center [14, 9] width 4 height 4
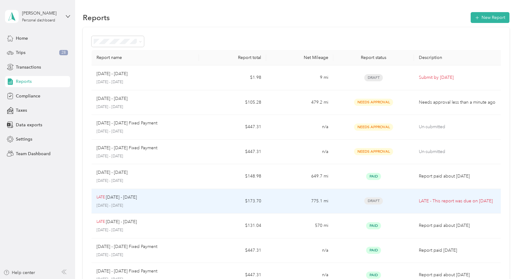
click at [277, 201] on td "775.1 mi" at bounding box center [299, 201] width 67 height 25
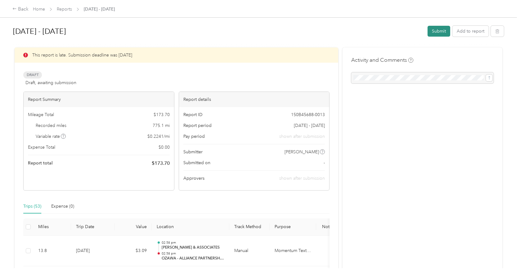
click at [443, 32] on button "Submit" at bounding box center [439, 31] width 23 height 11
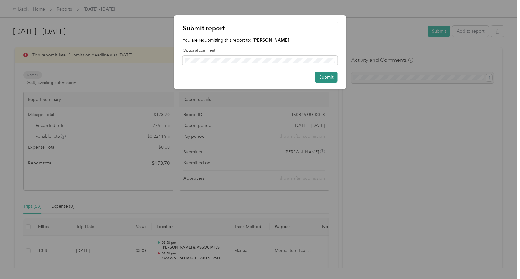
click at [322, 80] on button "Submit" at bounding box center [326, 77] width 23 height 11
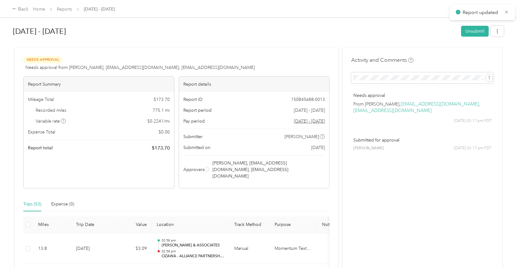
click at [11, 8] on div "Back Home Reports Jul 1 - 31, 2025" at bounding box center [260, 8] width 520 height 17
click at [14, 9] on icon at bounding box center [14, 9] width 3 height 2
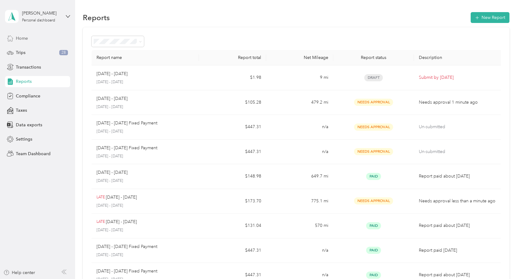
click at [34, 33] on div "Home" at bounding box center [37, 38] width 65 height 11
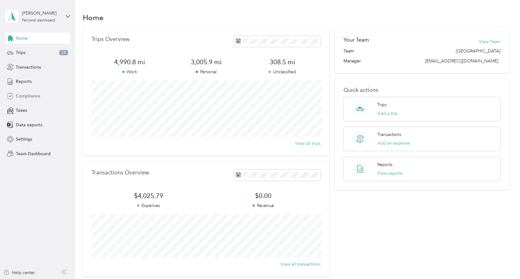
click at [27, 96] on span "Compliance" at bounding box center [28, 96] width 25 height 7
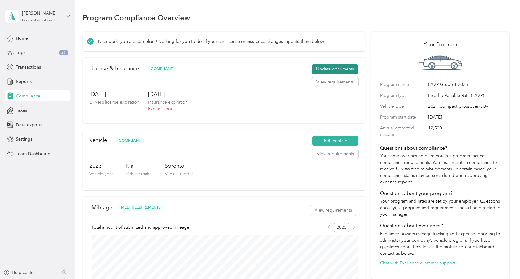
click at [333, 69] on button "Update documents" at bounding box center [335, 69] width 47 height 10
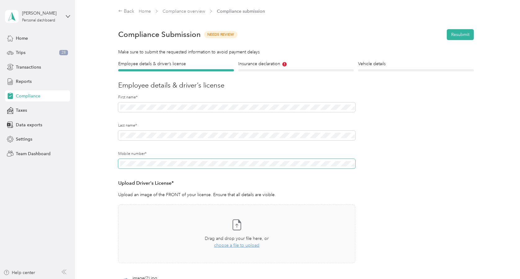
click at [71, 152] on section "Elise M. Ozawa Personal dashboard Home Trips 28 Transactions Reports Compliance…" at bounding box center [258, 139] width 517 height 279
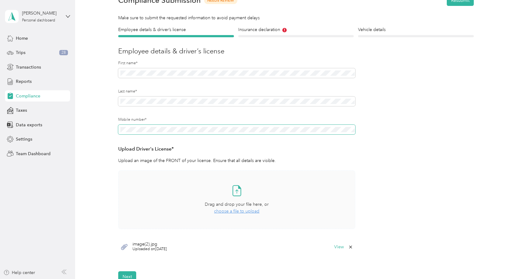
scroll to position [43, 0]
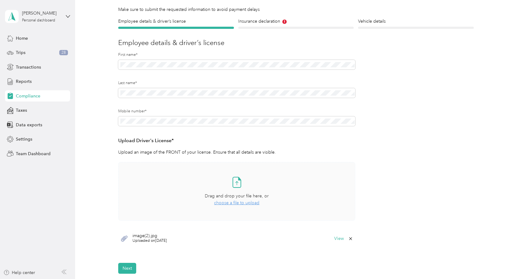
click at [220, 202] on span "choose a file to upload" at bounding box center [236, 202] width 45 height 5
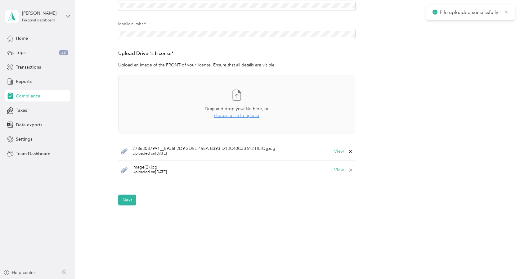
scroll to position [146, 0]
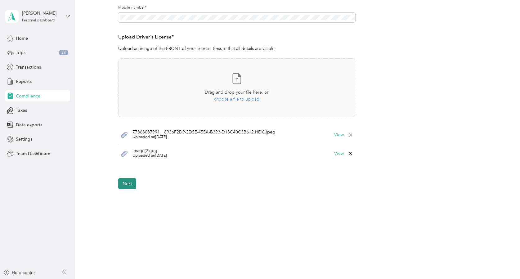
click at [126, 181] on button "Next" at bounding box center [127, 183] width 18 height 11
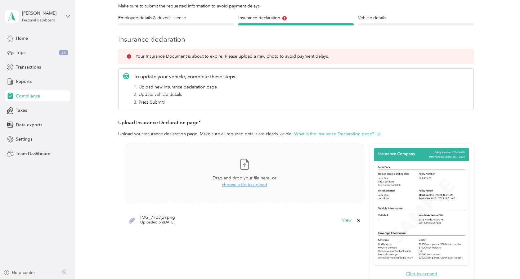
scroll to position [7, 0]
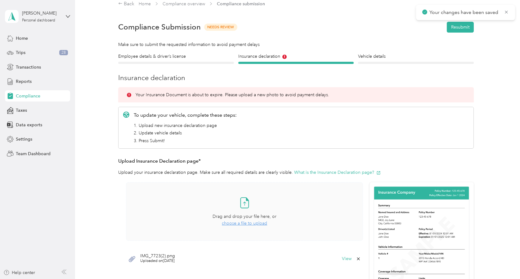
click at [236, 223] on span "choose a file to upload" at bounding box center [244, 223] width 45 height 5
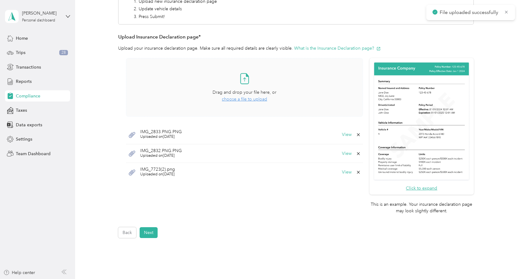
scroll to position [161, 0]
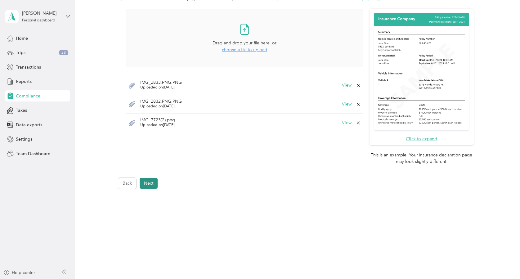
click at [148, 182] on button "Next" at bounding box center [149, 183] width 18 height 11
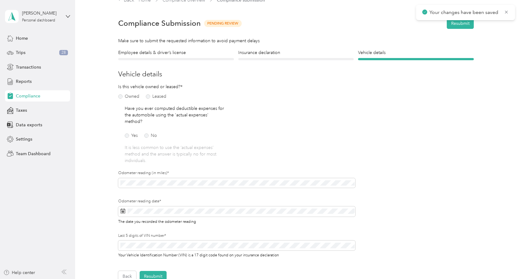
scroll to position [7, 0]
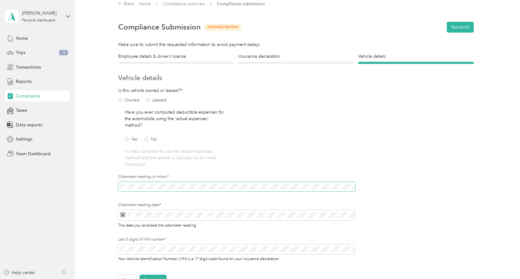
click at [97, 180] on div "Employee details & driver’s license License Insurance declaration Insurance Veh…" at bounding box center [296, 169] width 427 height 233
click at [156, 276] on button "Resubmit" at bounding box center [153, 280] width 27 height 11
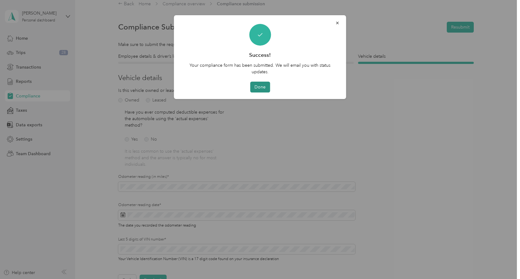
click at [261, 85] on button "Done" at bounding box center [260, 87] width 20 height 11
